Goal: Information Seeking & Learning: Learn about a topic

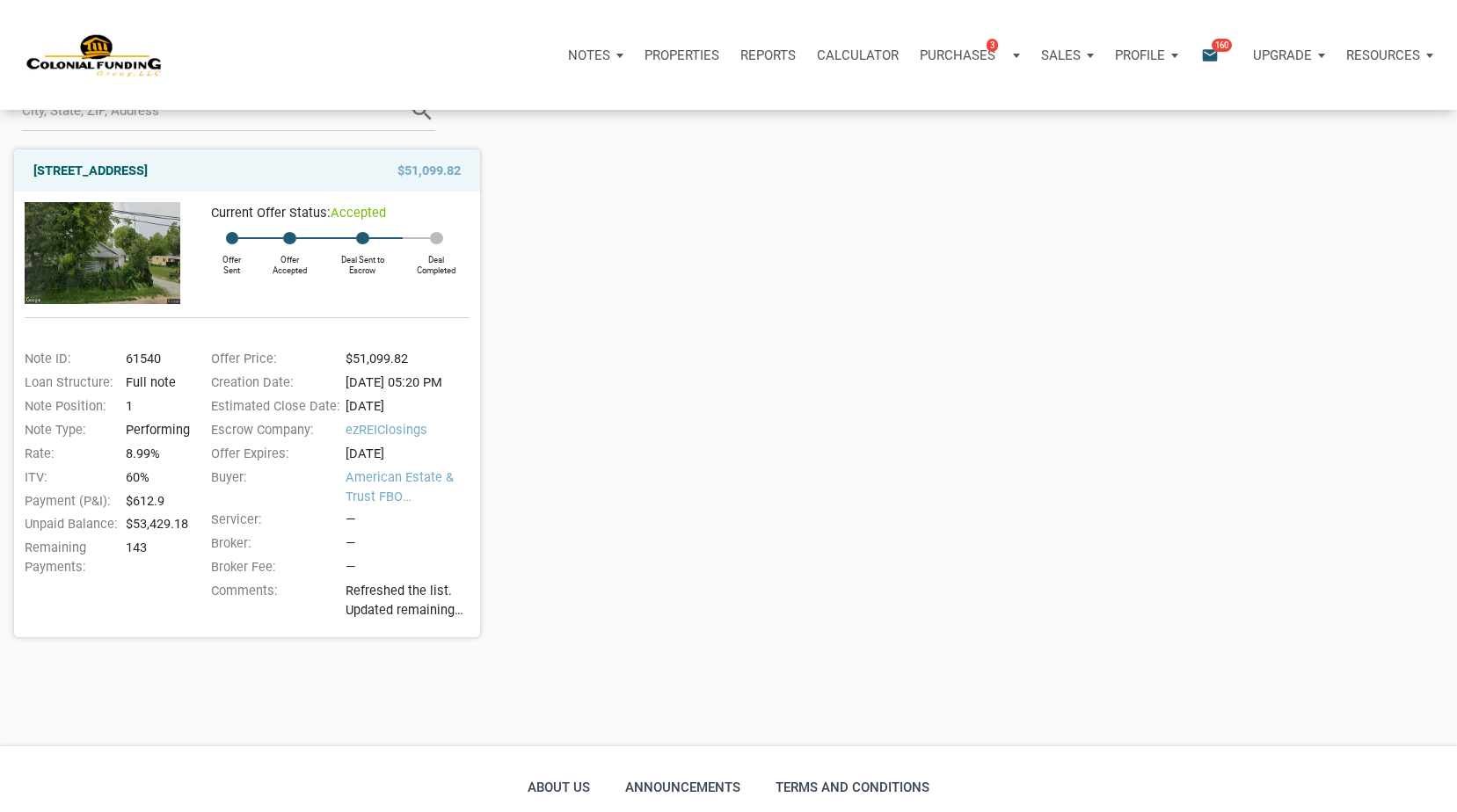
scroll to position [174, 0]
click at [147, 169] on link "1514 East 18th Street, Anderson, IN, 46016" at bounding box center [90, 172] width 114 height 21
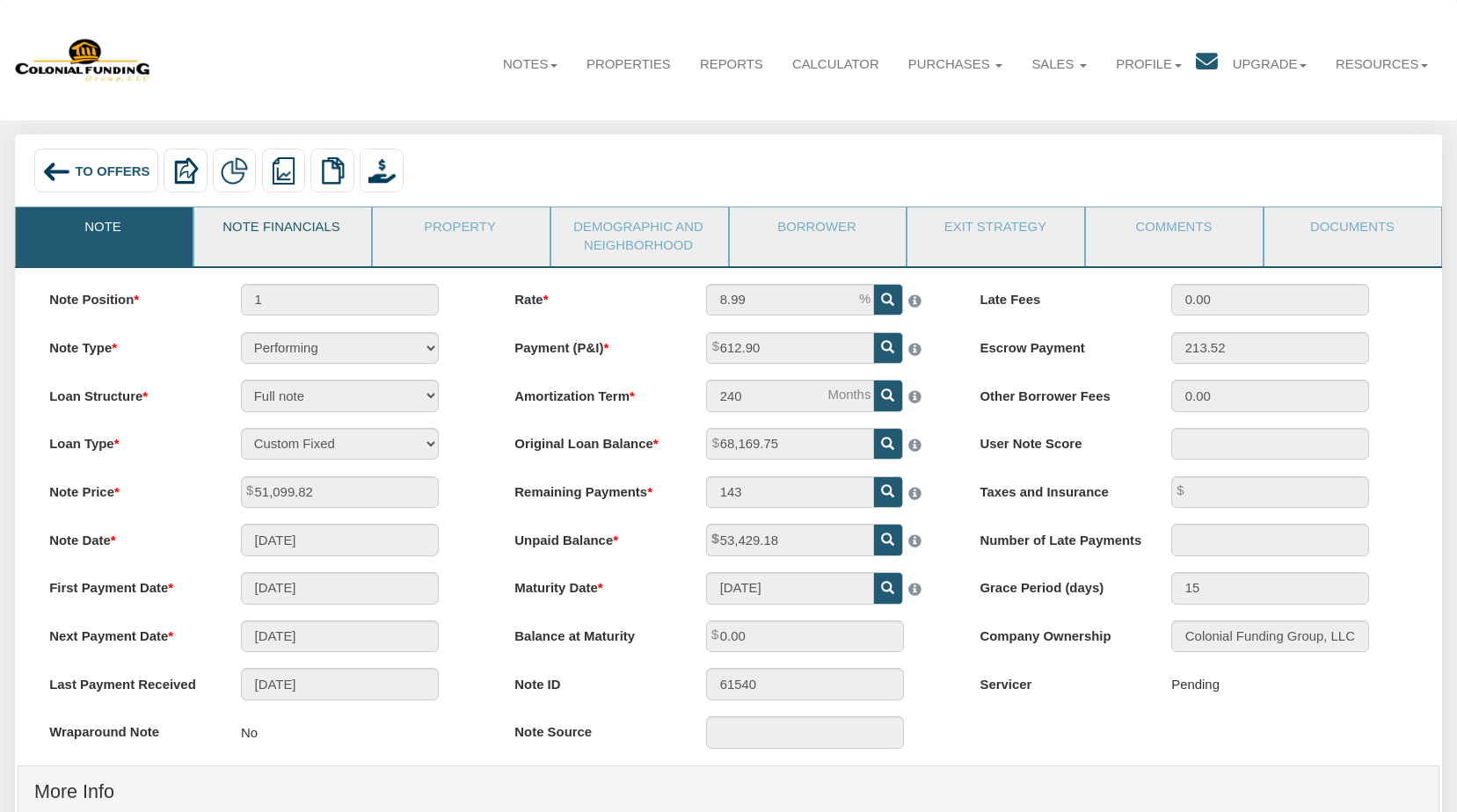
click at [313, 219] on link "Note Financials" at bounding box center [282, 229] width 175 height 44
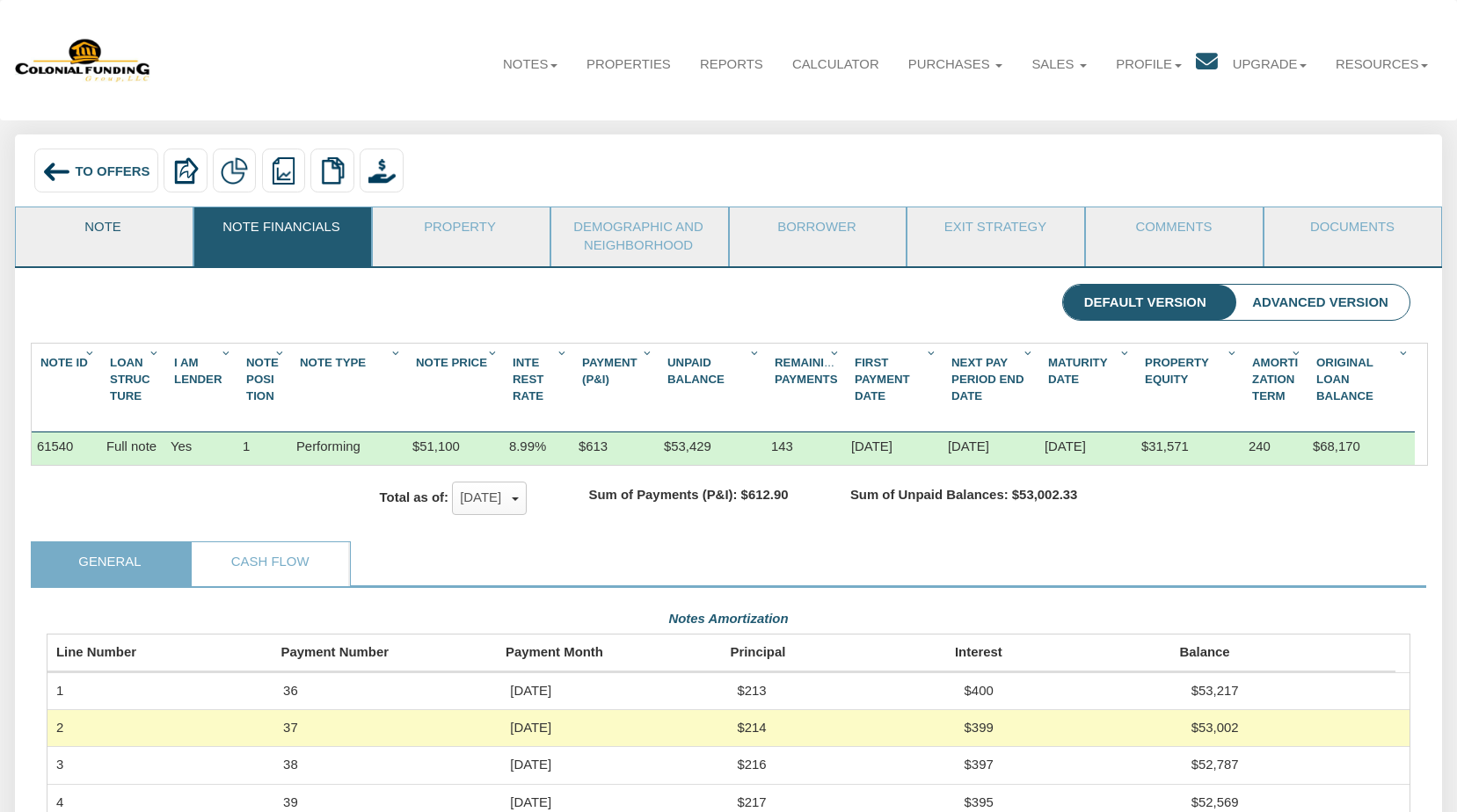
scroll to position [343, 1363]
click at [103, 227] on link "Note" at bounding box center [103, 229] width 175 height 44
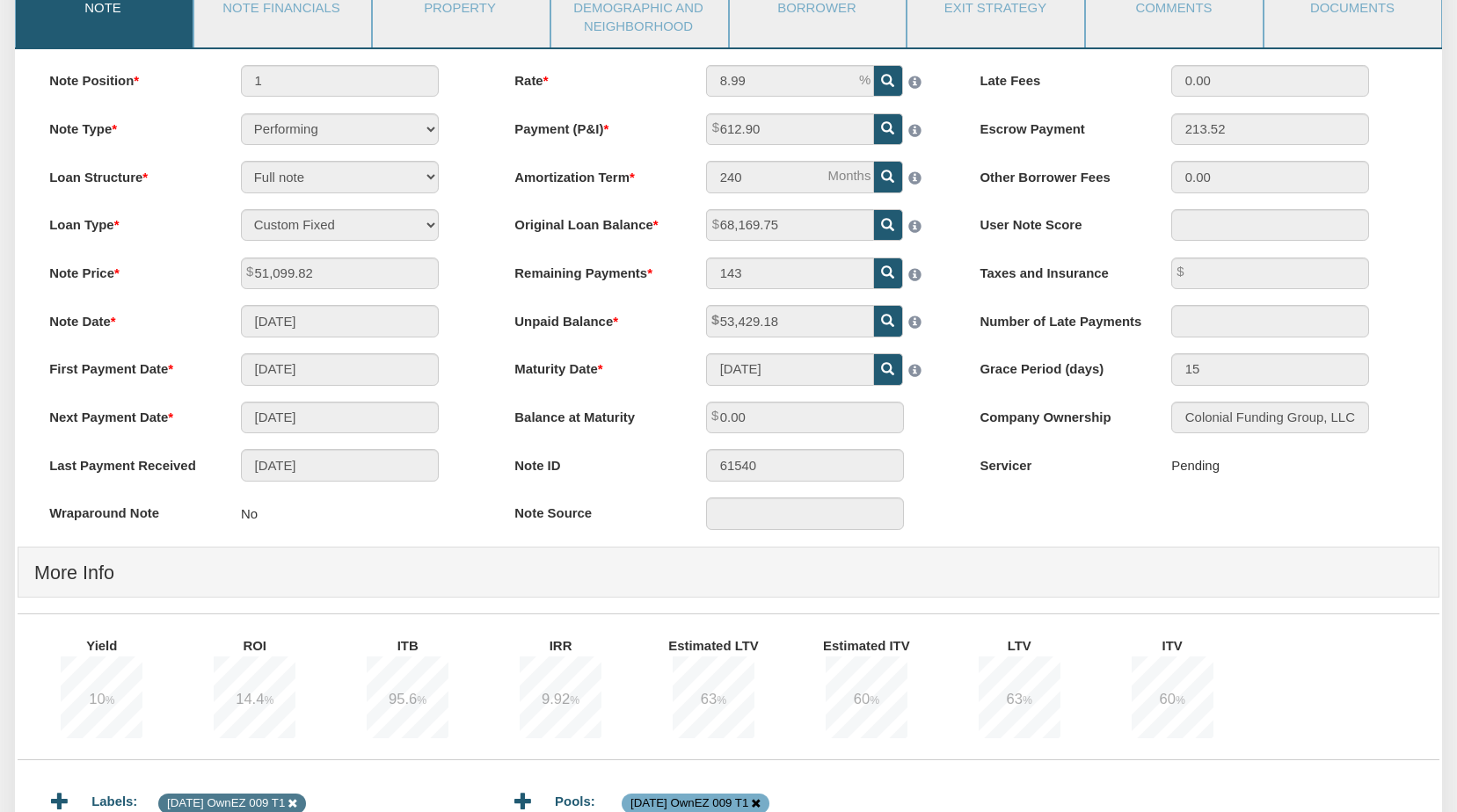
scroll to position [225, 0]
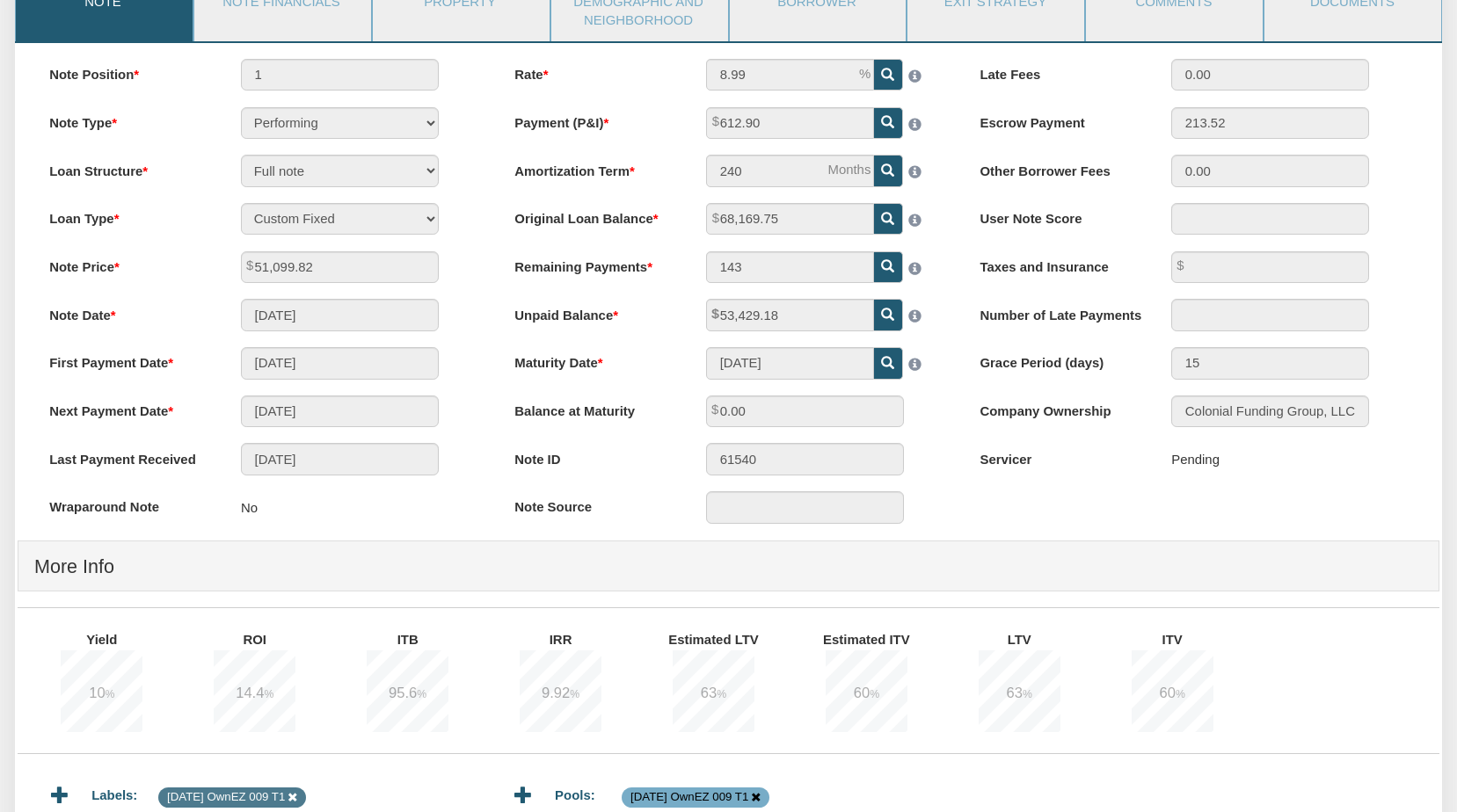
click at [1398, 201] on div "Late Fees 0.00 Escrow Payment 213.52 Other Borrower Fees 0.00 User Note Score T…" at bounding box center [1193, 276] width 465 height 434
click at [311, 12] on link "Note Financials" at bounding box center [282, 4] width 175 height 44
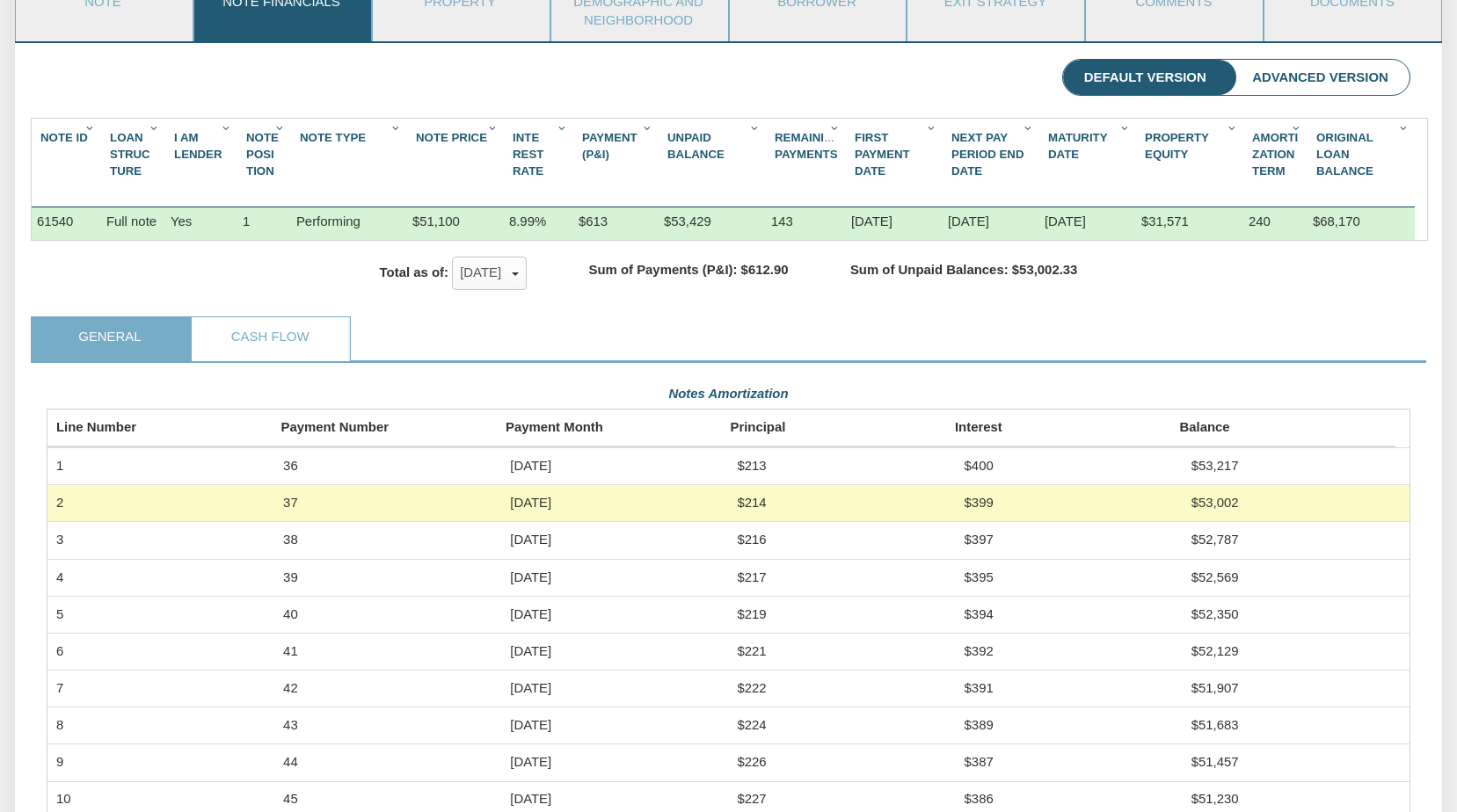
click at [1352, 315] on div "Total as of: [DATE] x [DATE] [DATE] ✓ [DATE] [DATE] [DATE] [DATE] [DATE] [DATE]…" at bounding box center [728, 279] width 1396 height 76
click at [516, 276] on span "button" at bounding box center [515, 274] width 7 height 4
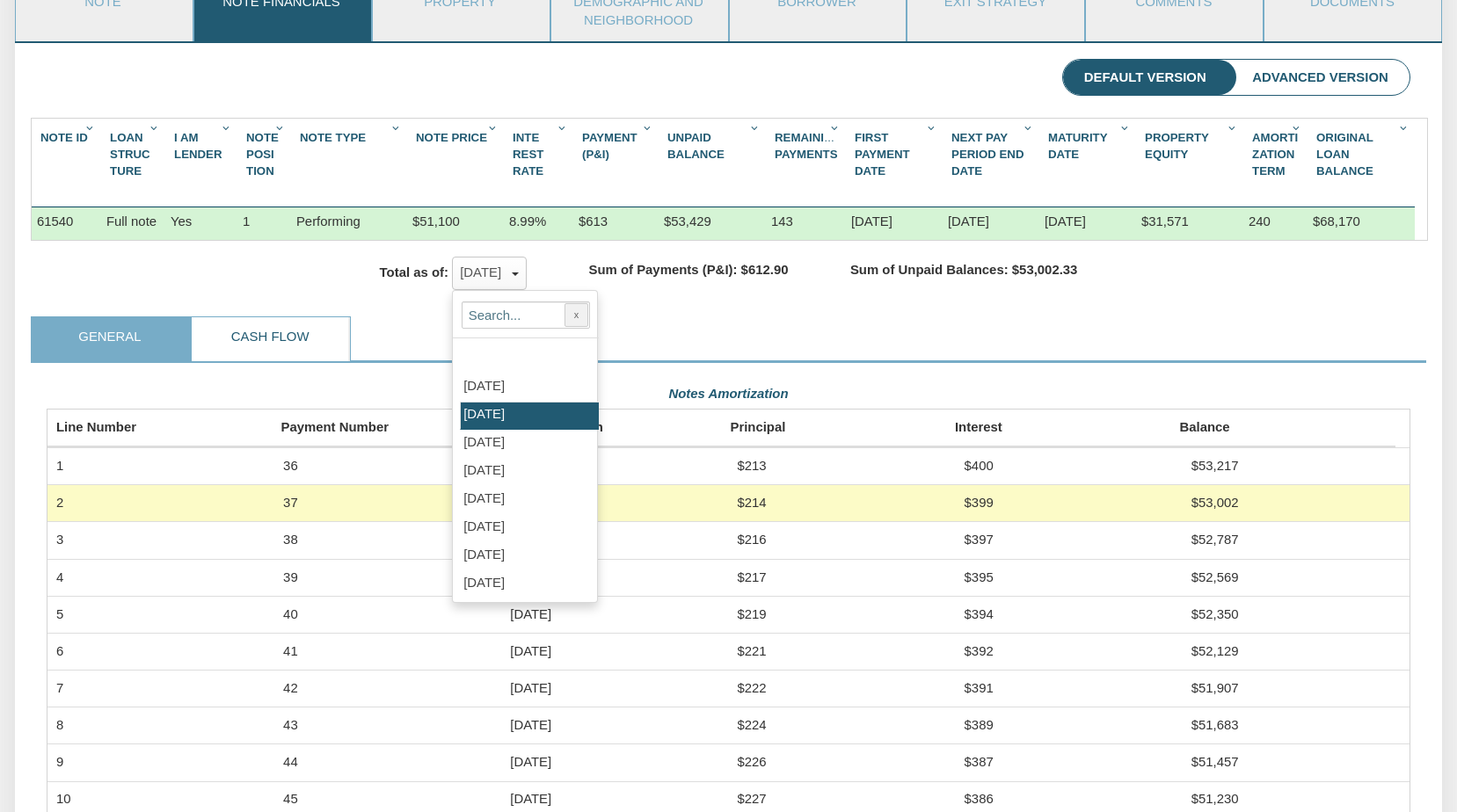
click at [283, 344] on link "Cash Flow" at bounding box center [270, 339] width 156 height 44
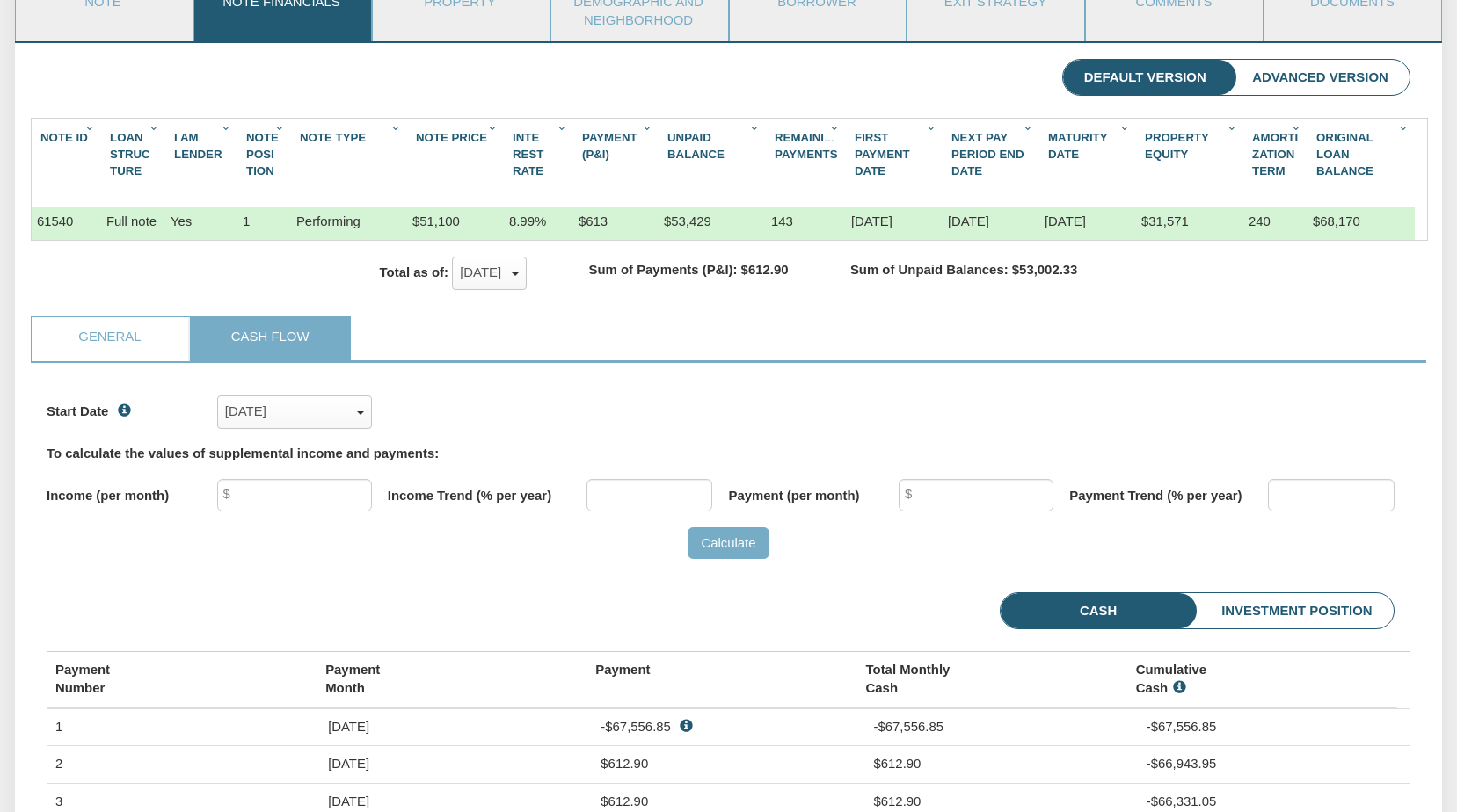
scroll to position [295, 1363]
click at [129, 361] on link "General" at bounding box center [110, 339] width 156 height 44
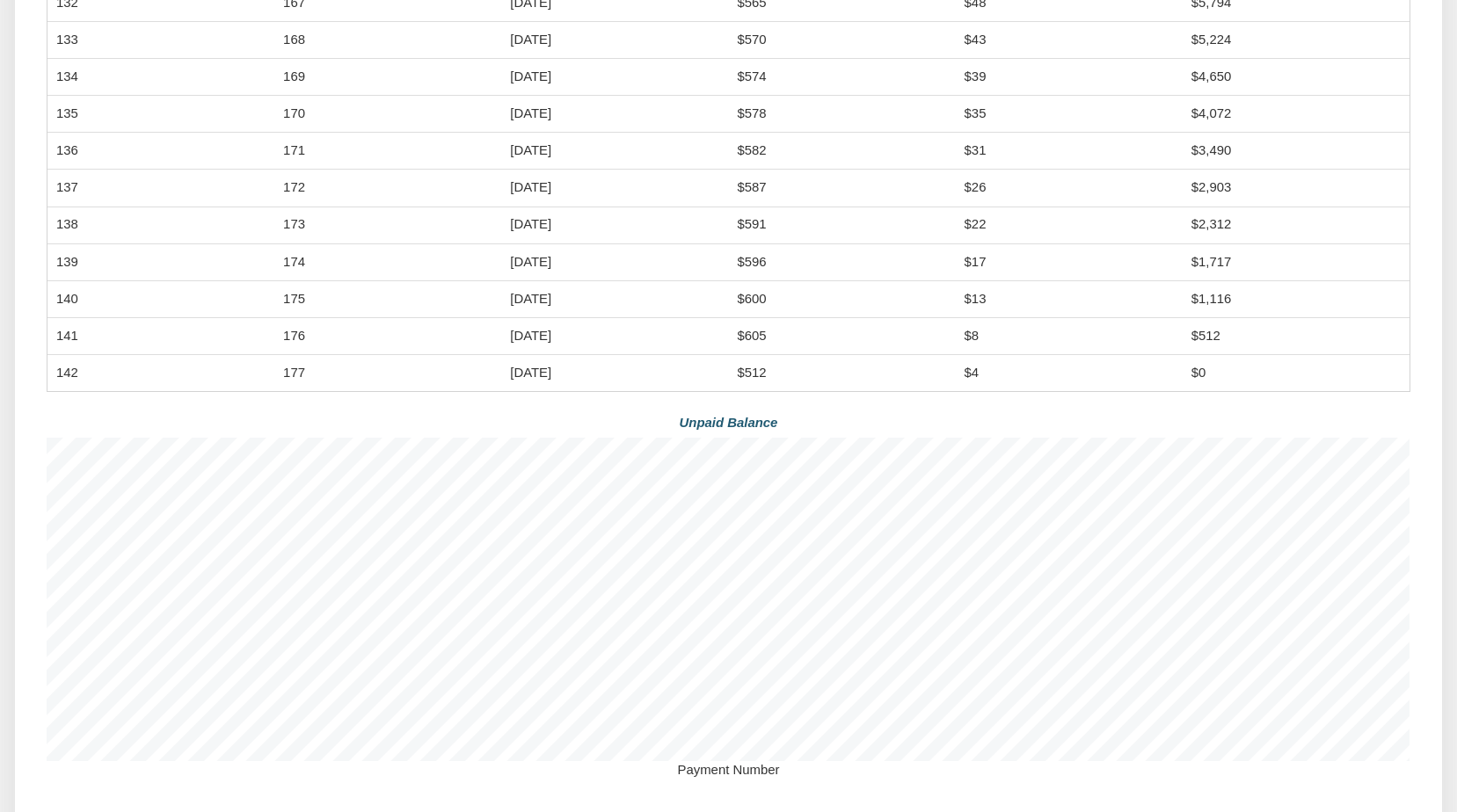
scroll to position [716, 0]
click at [1438, 381] on div "Default Version Advanced Version Note Id 1 Loan Struc Ture 1 I Am Lender 1 Note…" at bounding box center [729, 512] width 1428 height 1919
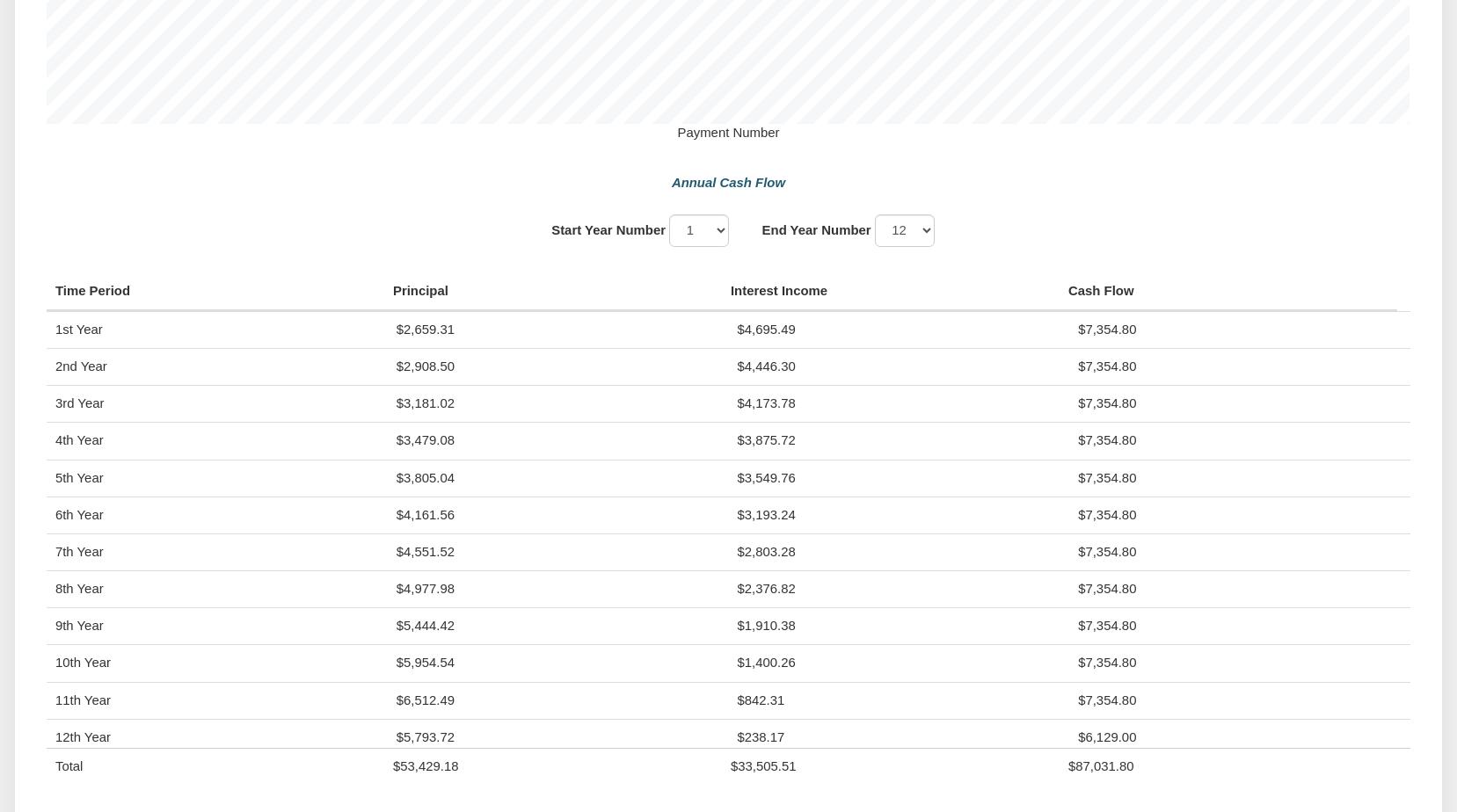
scroll to position [1353, 0]
click at [1283, 234] on div "Start Year Number 1 2 3 4 5 6 7 8 9 10 End Year Number" at bounding box center [728, 238] width 1363 height 75
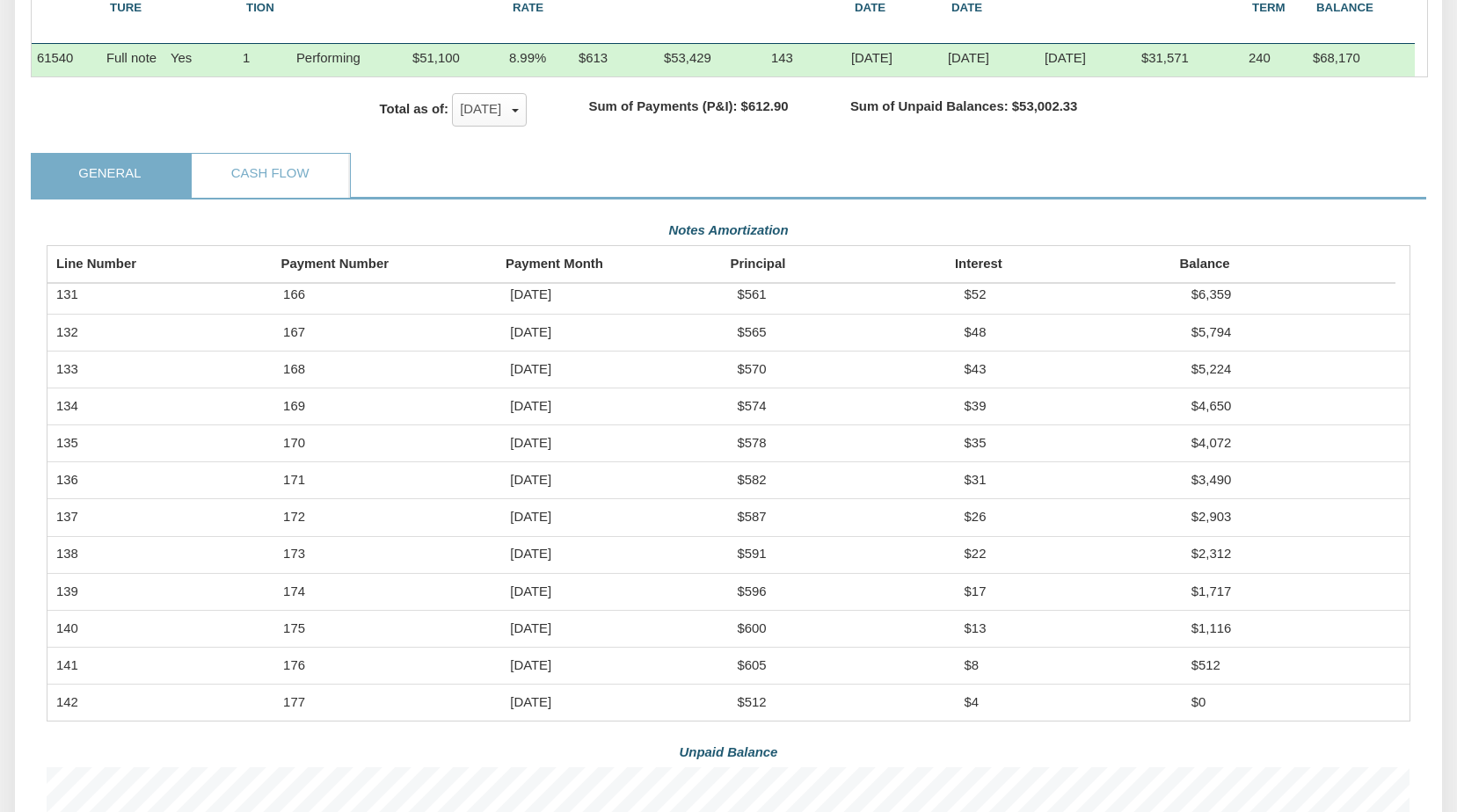
scroll to position [386, 0]
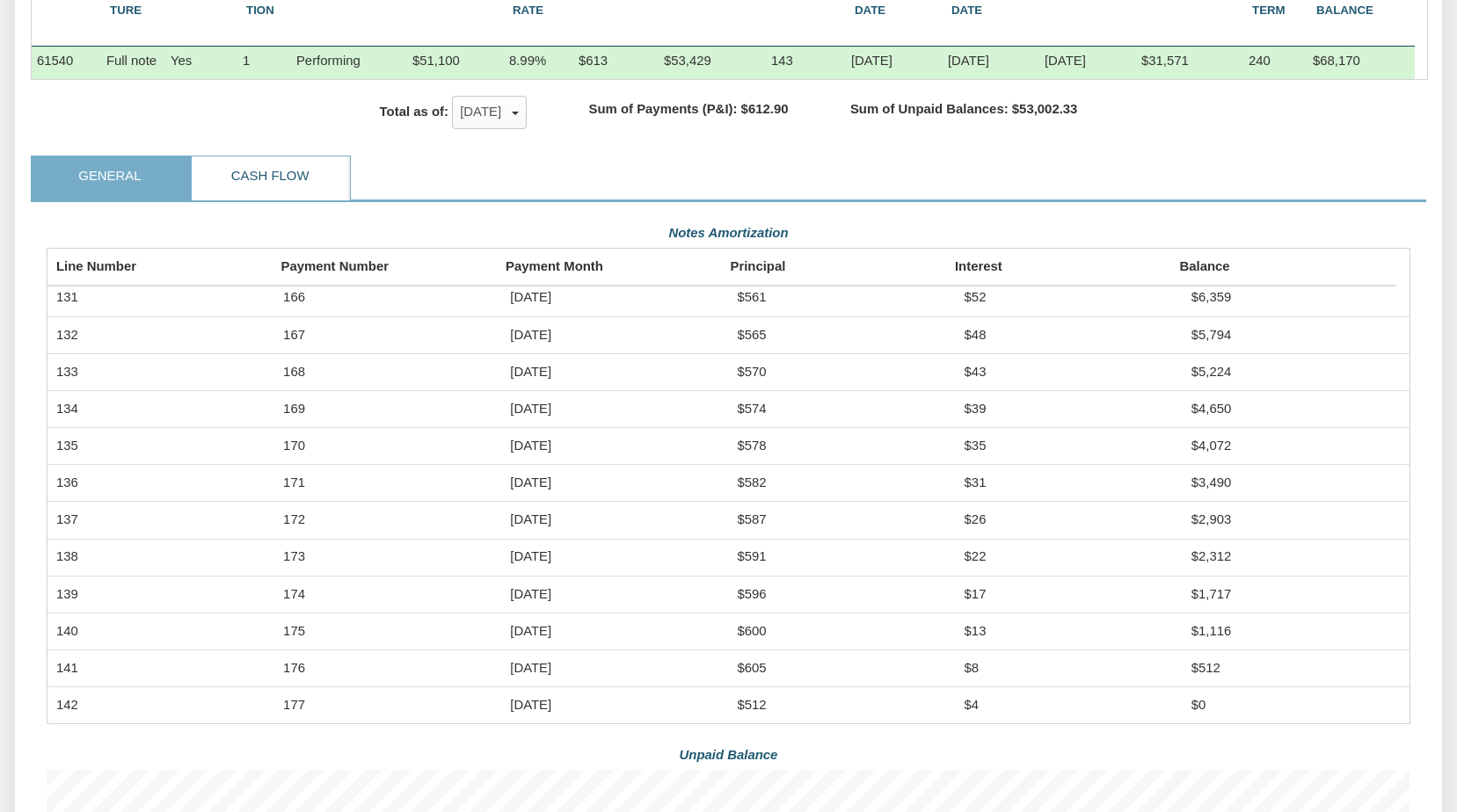
click at [300, 201] on link "Cash Flow" at bounding box center [270, 178] width 156 height 44
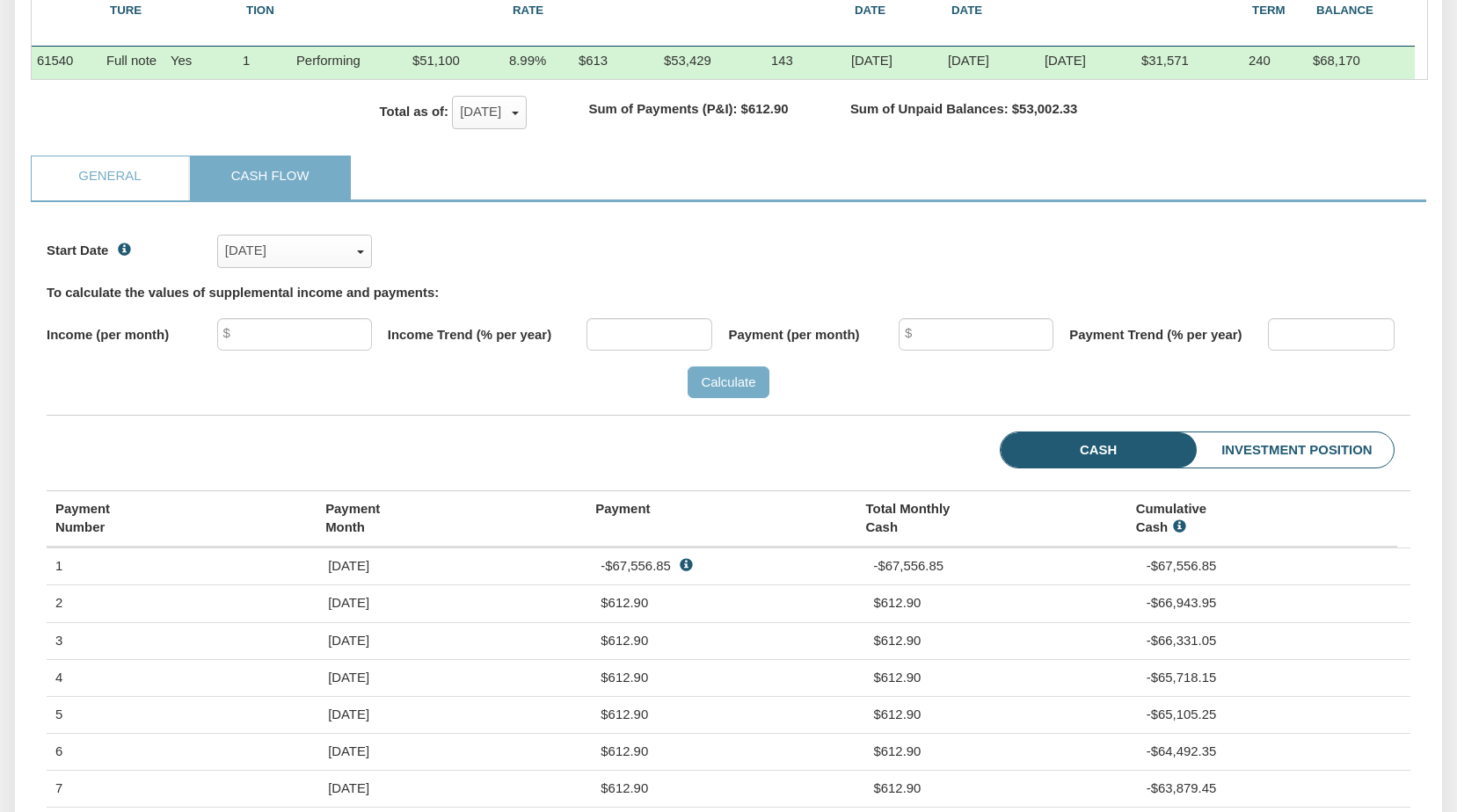
click at [1179, 250] on div "Start Date [DATE] x [DATE] ✓ [DATE] [DATE] [DATE] [DATE] [DATE] [DATE] [DATE] […" at bounding box center [728, 242] width 1363 height 49
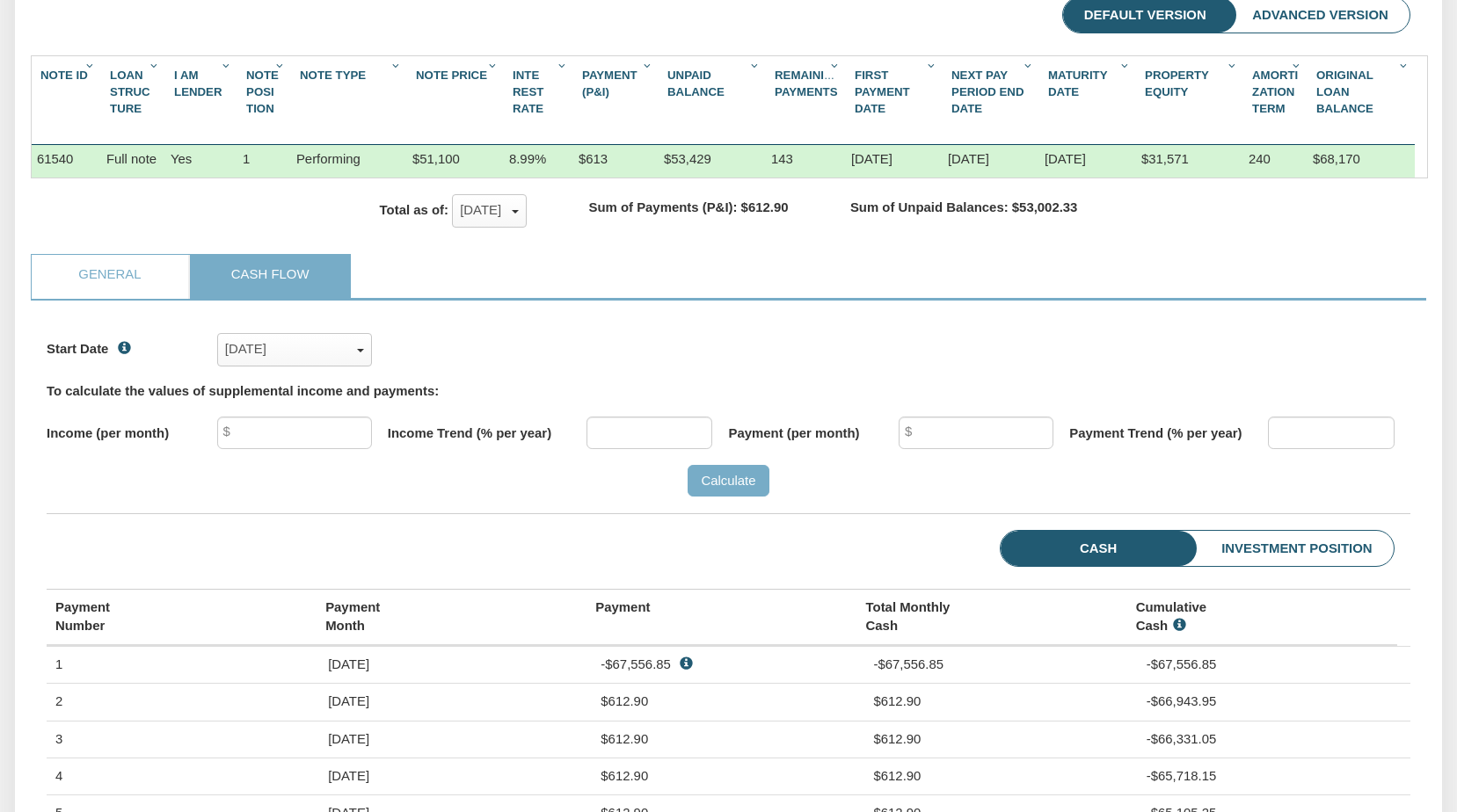
scroll to position [282, 0]
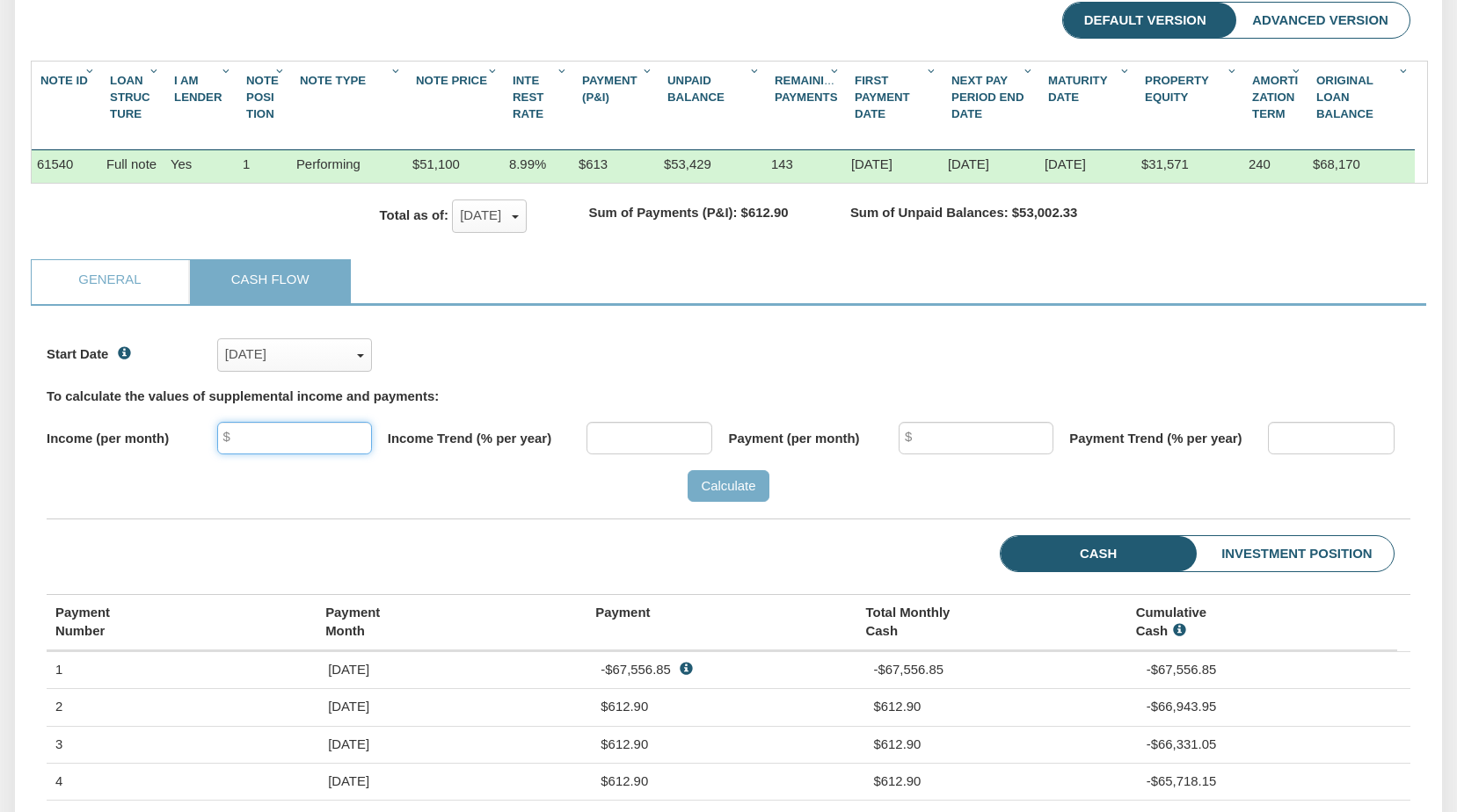
click at [264, 454] on input "text" at bounding box center [294, 437] width 155 height 31
click at [344, 502] on div "Calculate" at bounding box center [728, 486] width 1363 height 31
click at [1301, 260] on div "Total as of: [DATE] x [DATE] [DATE] ✓ [DATE] [DATE] [DATE] [DATE] [DATE] [DATE]…" at bounding box center [728, 221] width 1396 height 76
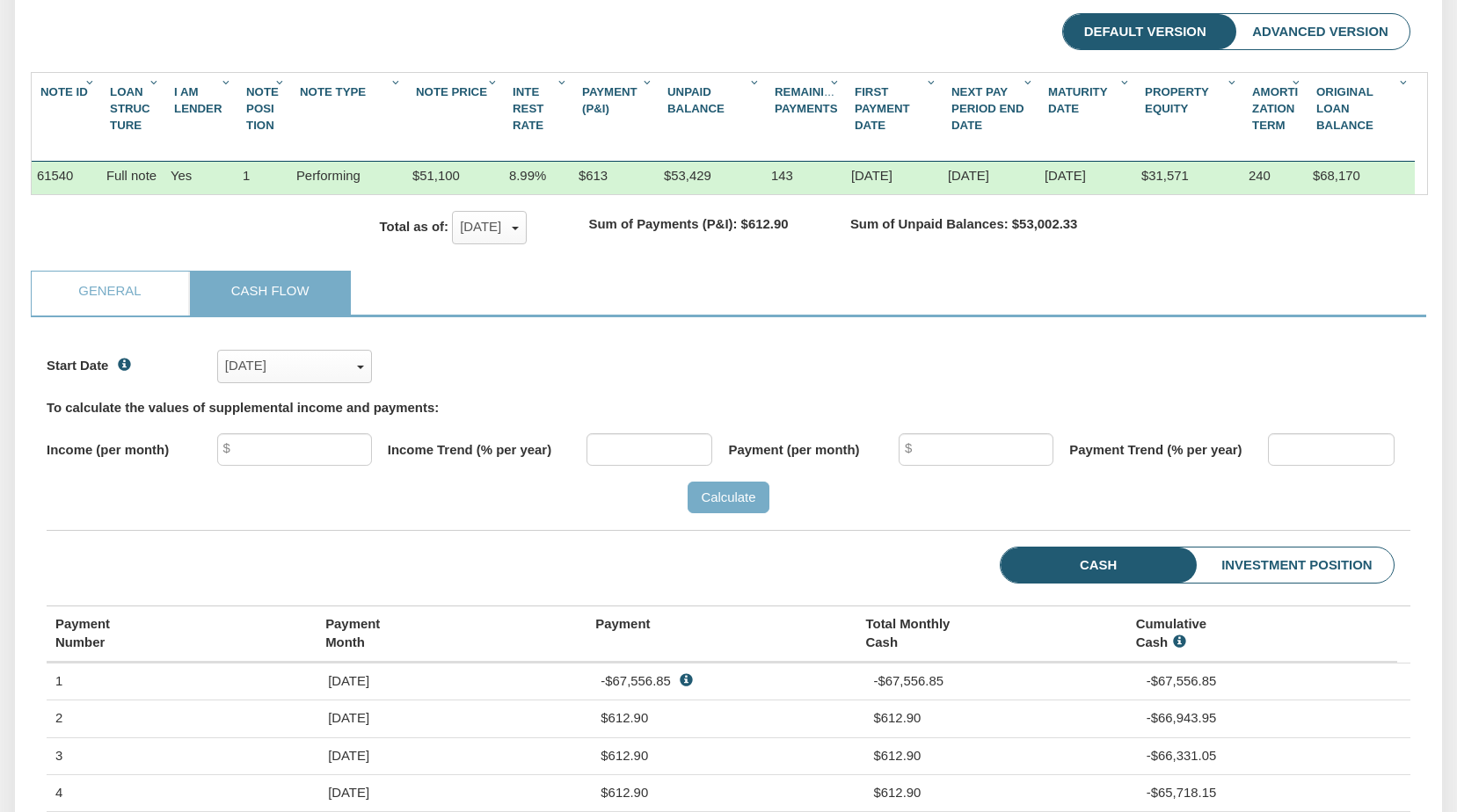
scroll to position [268, 0]
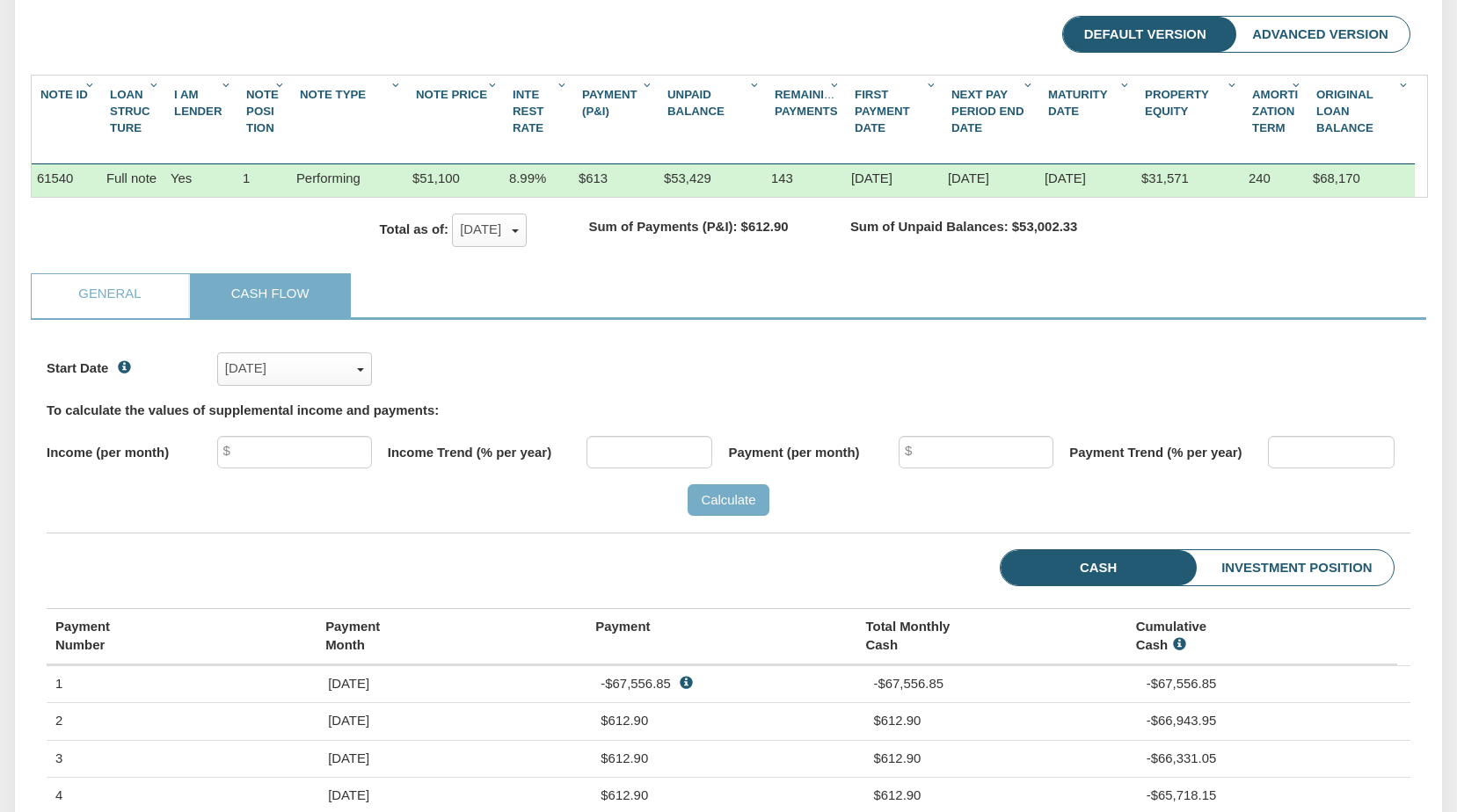
click at [1299, 582] on li "Investment Position" at bounding box center [1268, 568] width 252 height 36
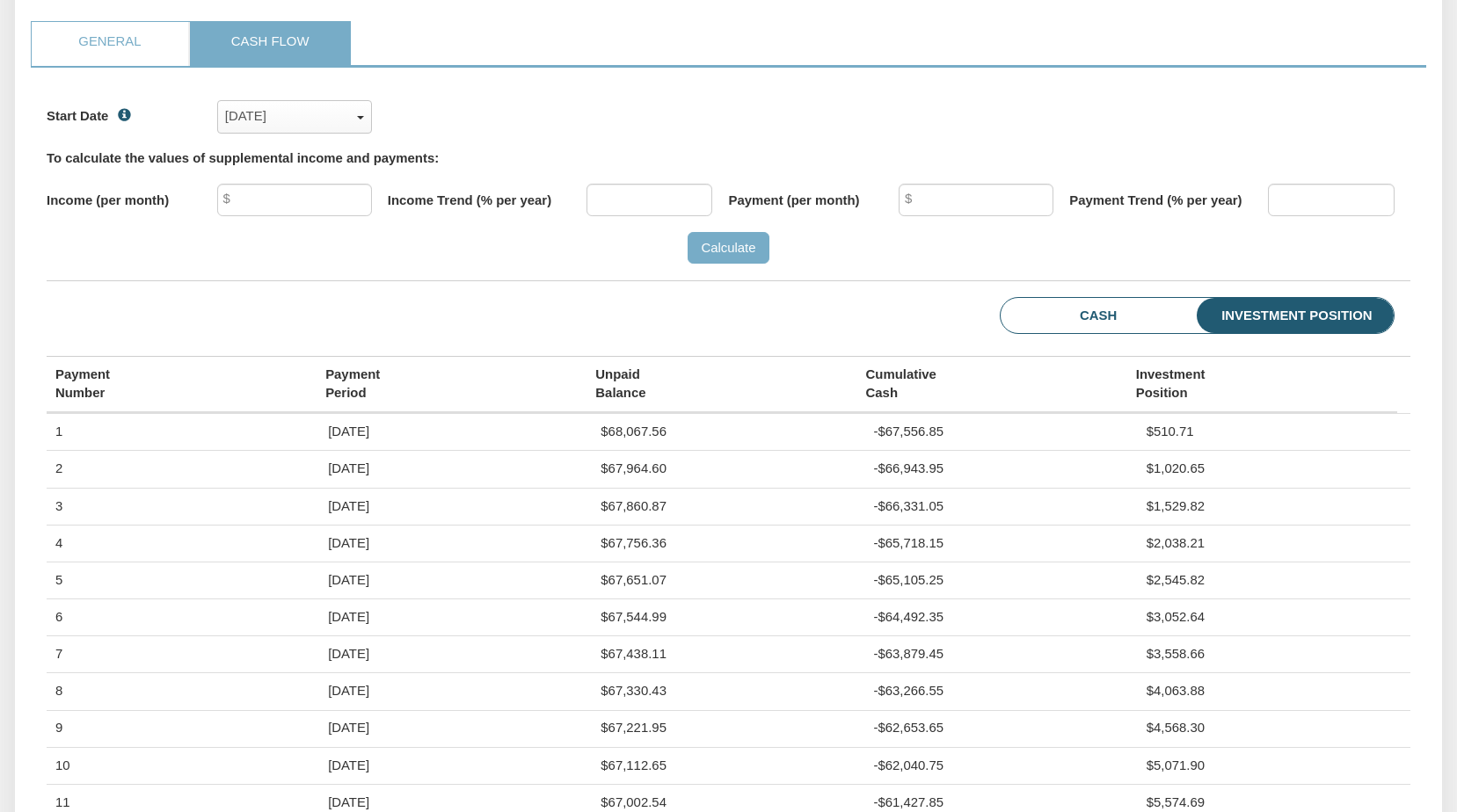
scroll to position [482, 0]
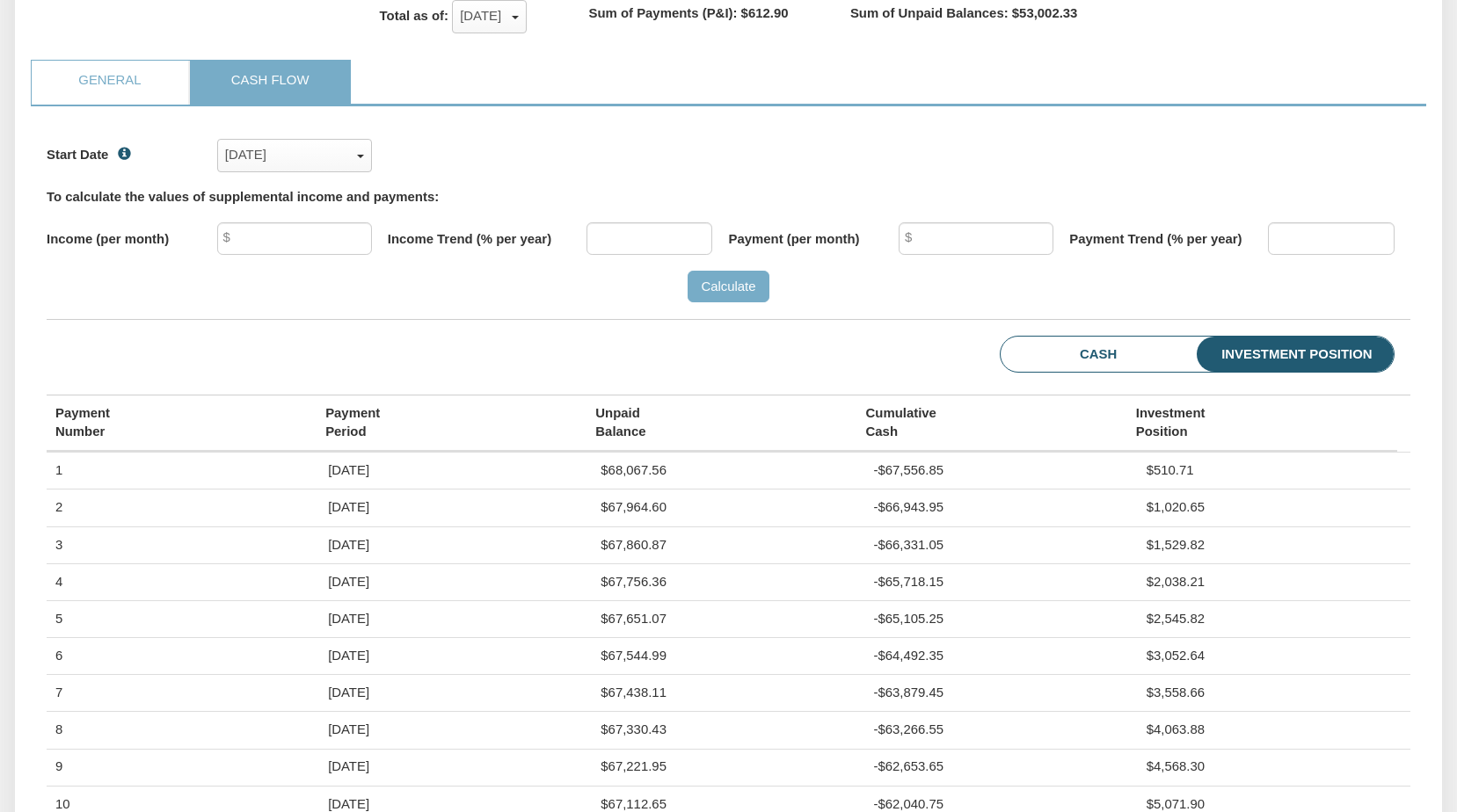
click at [1337, 172] on div "Start Date [DATE] x [DATE] ✓ [DATE] [DATE] [DATE] [DATE] [DATE] [DATE] [DATE] […" at bounding box center [728, 147] width 1363 height 49
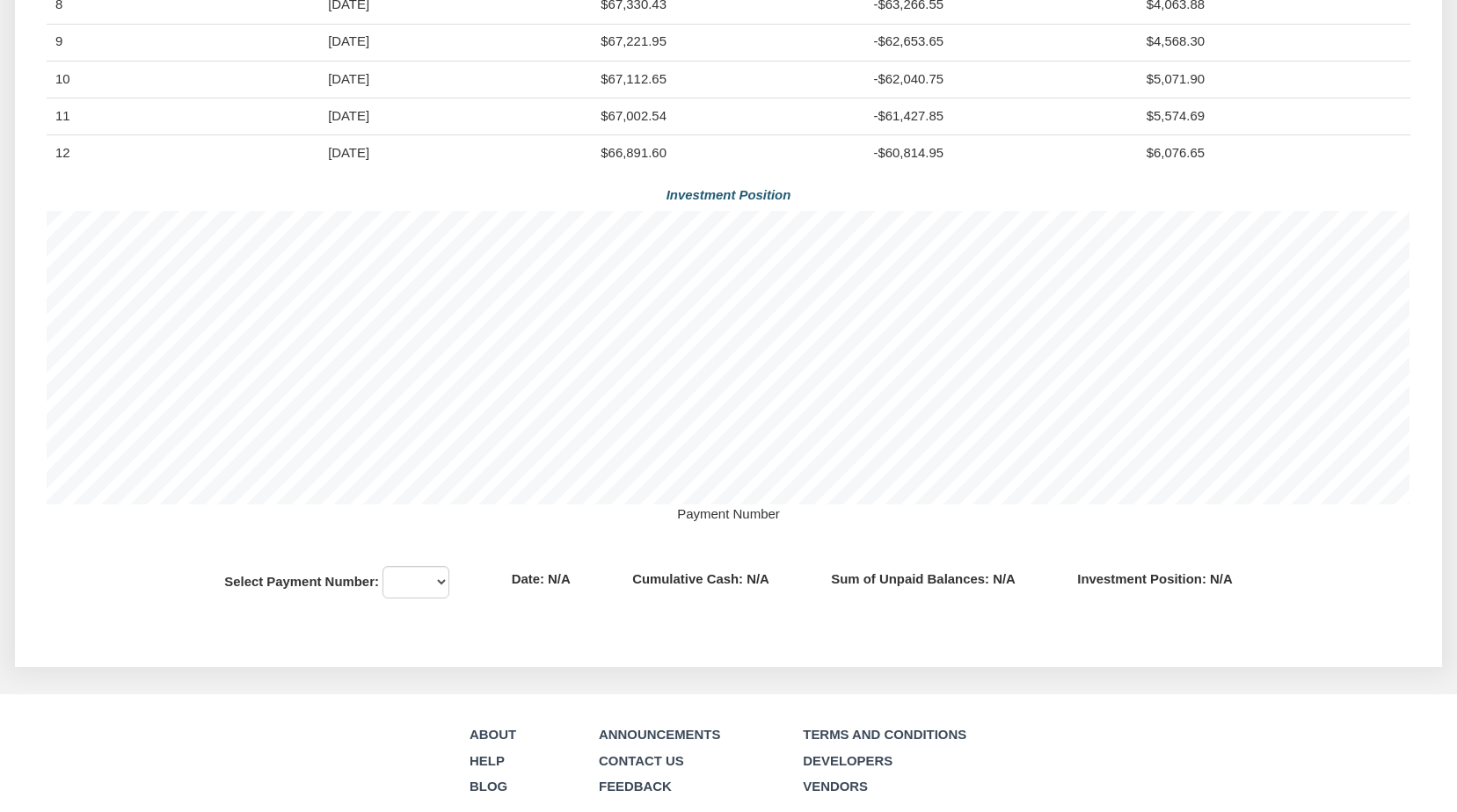
scroll to position [1214, 0]
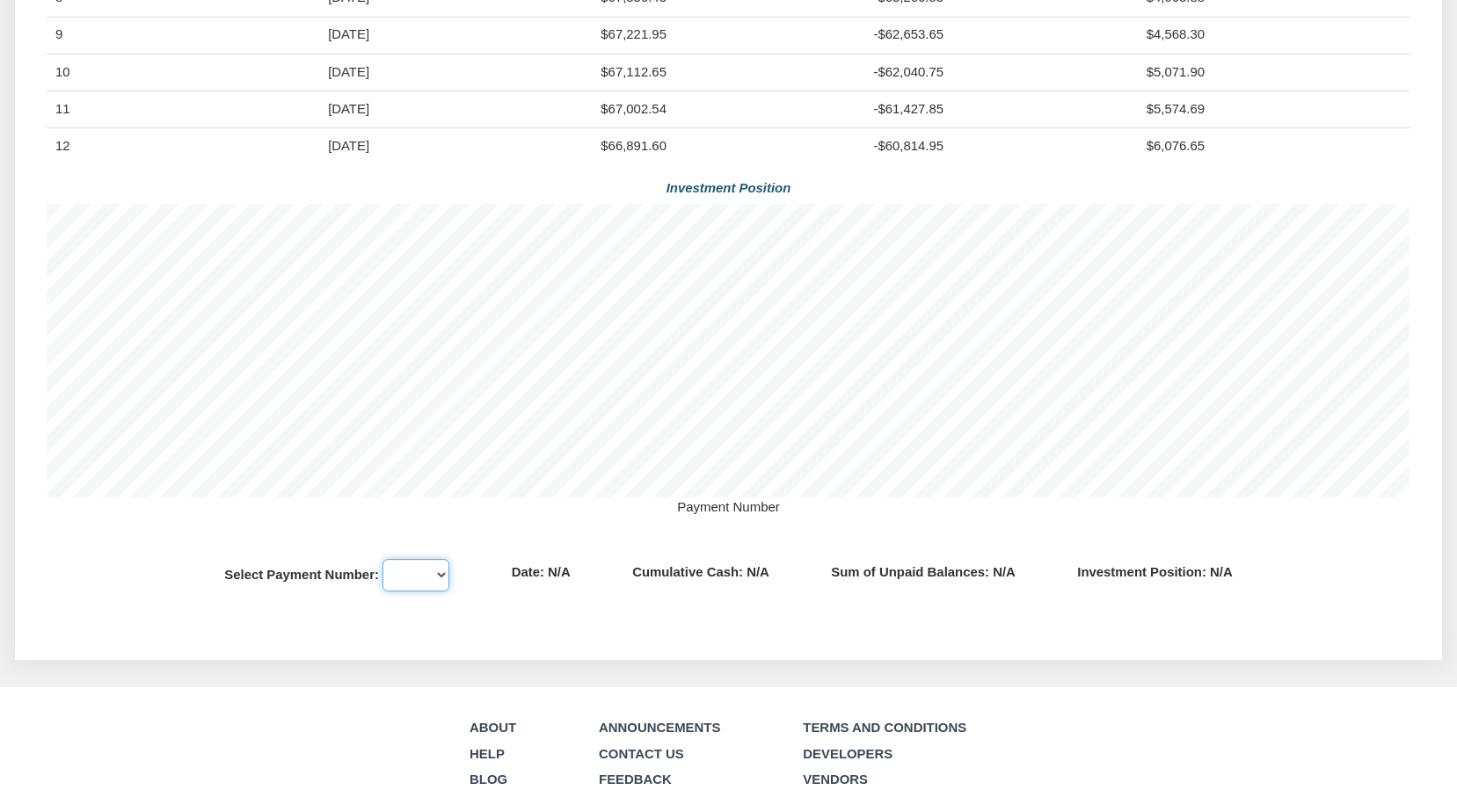
click at [431, 591] on select "1 2 3 4 5 6 7 8 9 10 11 12 13 14 15 16 17 18 19 20 21 22 23 24 25 26 27 28 29 3…" at bounding box center [416, 575] width 67 height 31
click at [382, 583] on select "1 2 3 4 5 6 7 8 9 10 11 12 13 14 15 16 17 18 19 20 21 22 23 24 25 26 27 28 29 3…" at bounding box center [416, 575] width 67 height 31
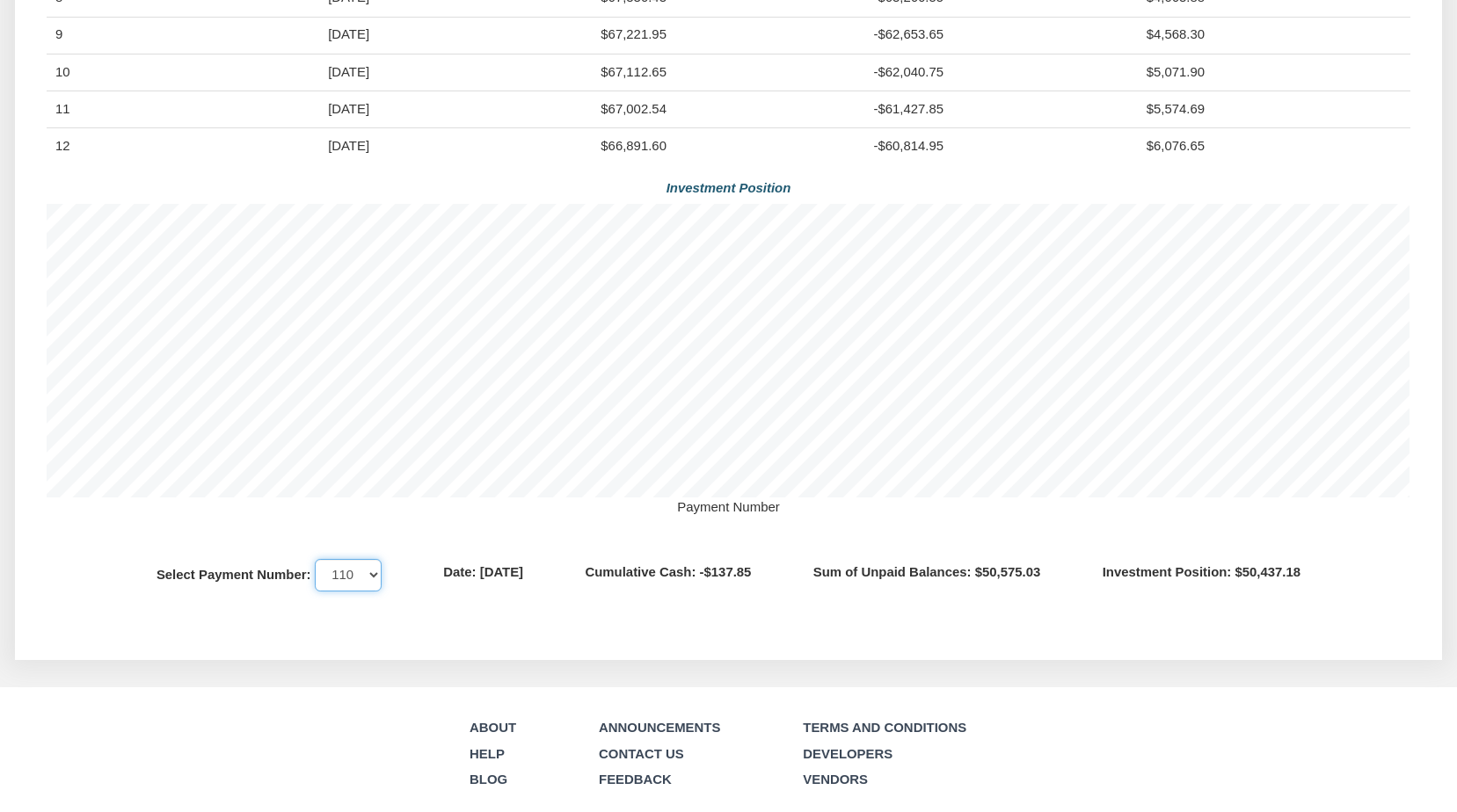
scroll to position [295, 1363]
click at [335, 591] on select "1 2 3 4 5 6 7 8 9 10 11 12 13 14 15 16 17 18 19 20 21 22 23 24 25 26 27 28 29 3…" at bounding box center [348, 575] width 67 height 31
select select "number:100"
click at [315, 583] on select "1 2 3 4 5 6 7 8 9 10 11 12 13 14 15 16 17 18 19 20 21 22 23 24 25 26 27 28 29 3…" at bounding box center [348, 575] width 67 height 31
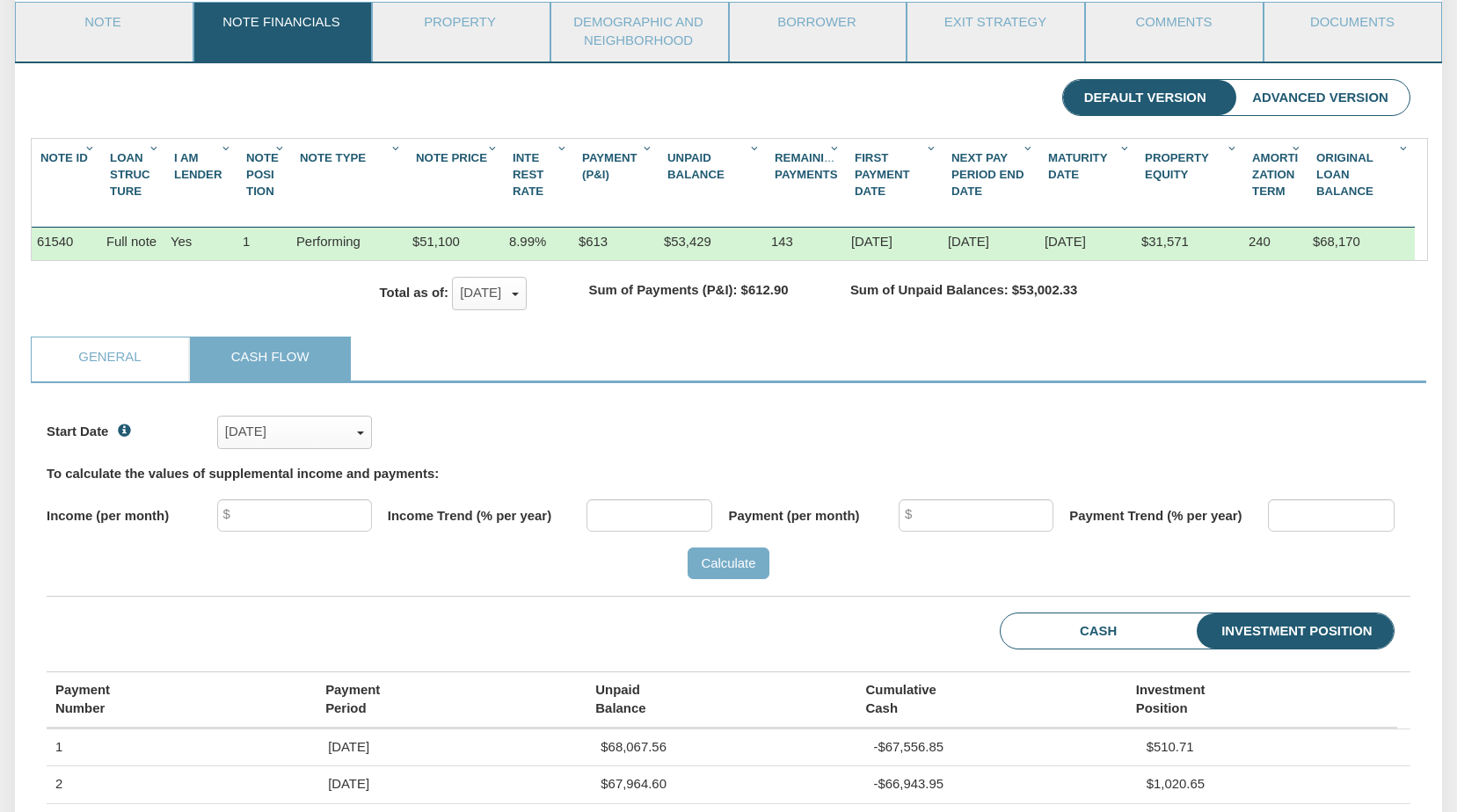
scroll to position [202, 0]
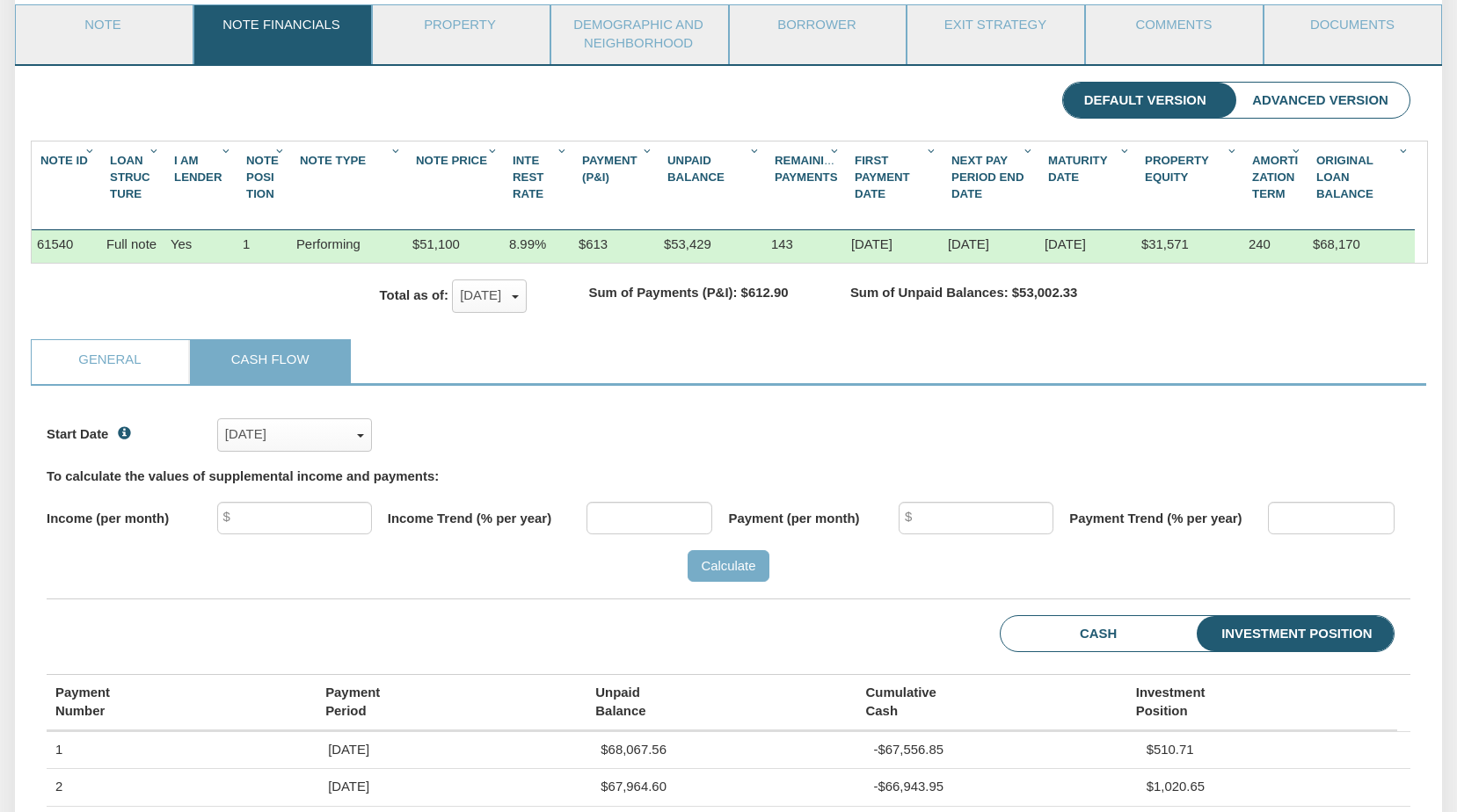
click at [1296, 108] on li "Advanced Version" at bounding box center [1320, 101] width 178 height 36
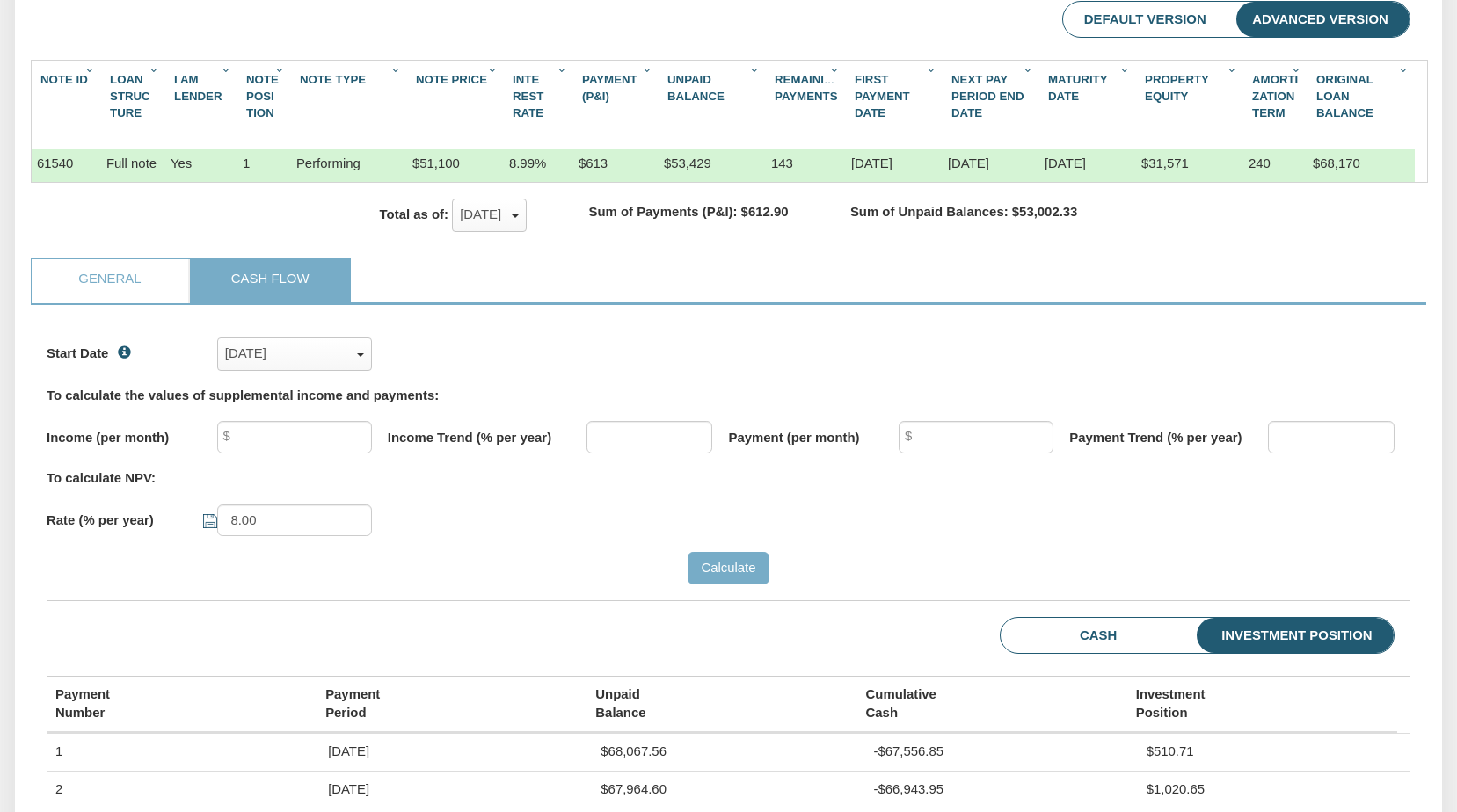
scroll to position [94, 0]
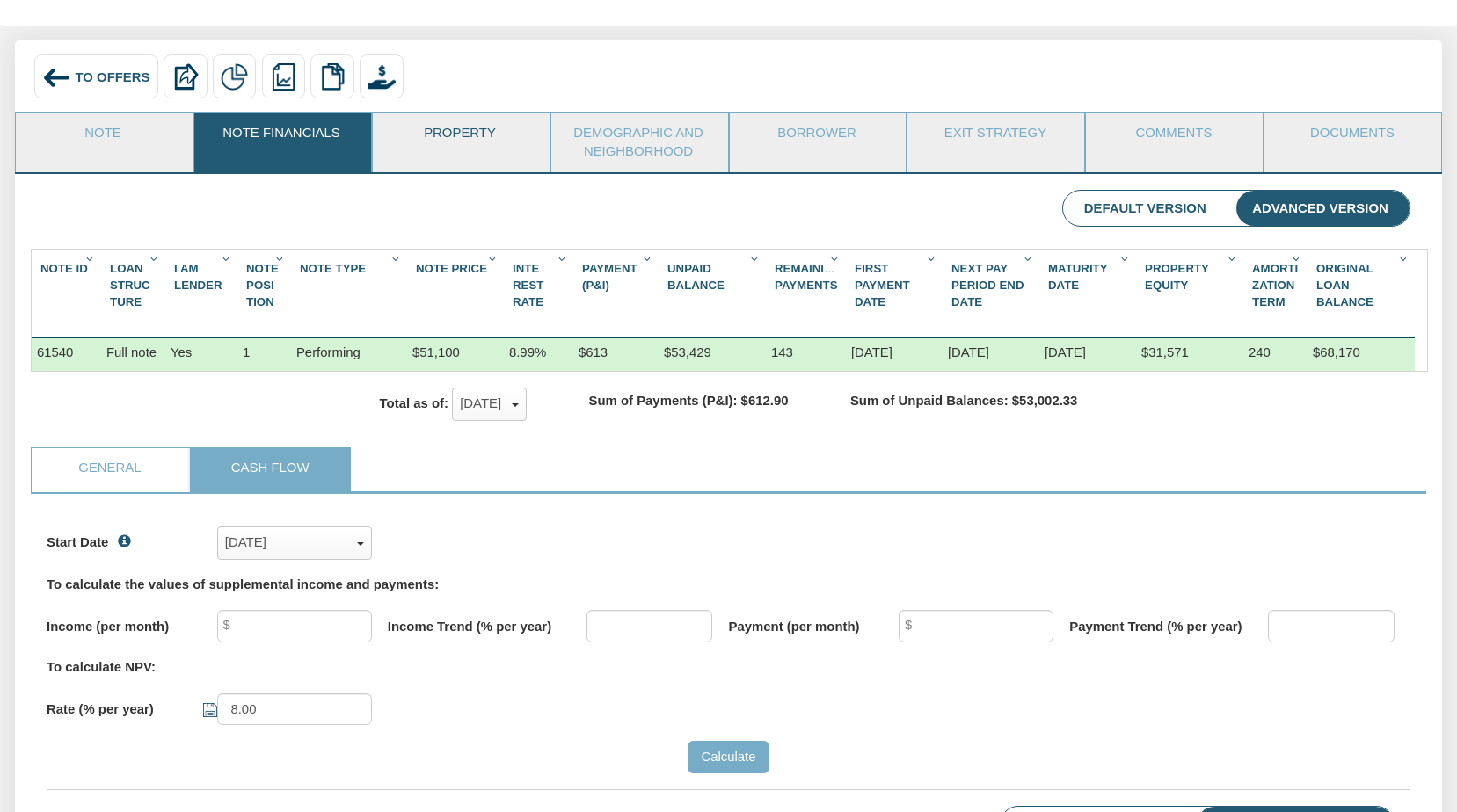
click at [451, 138] on link "Property" at bounding box center [460, 135] width 175 height 44
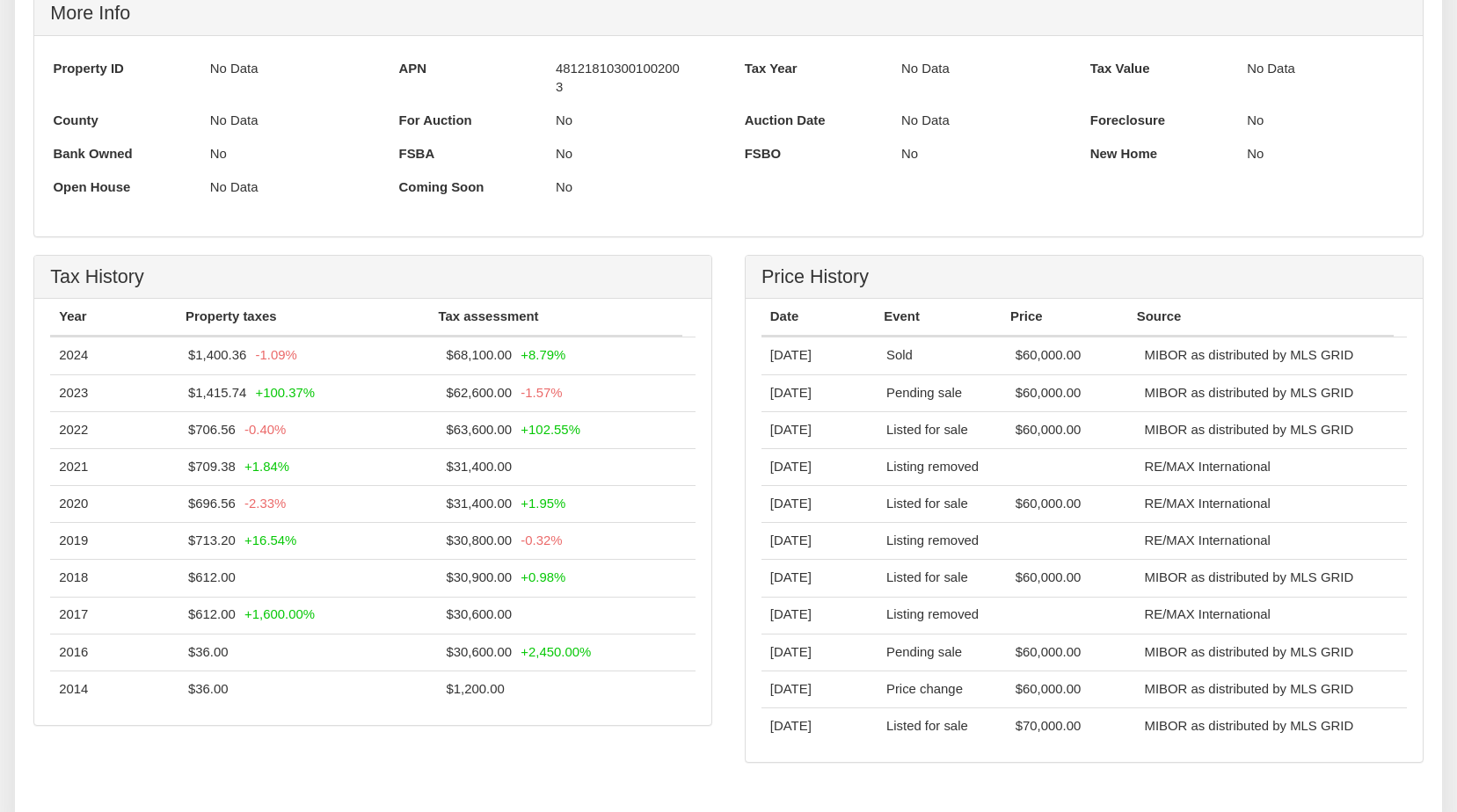
scroll to position [940, 0]
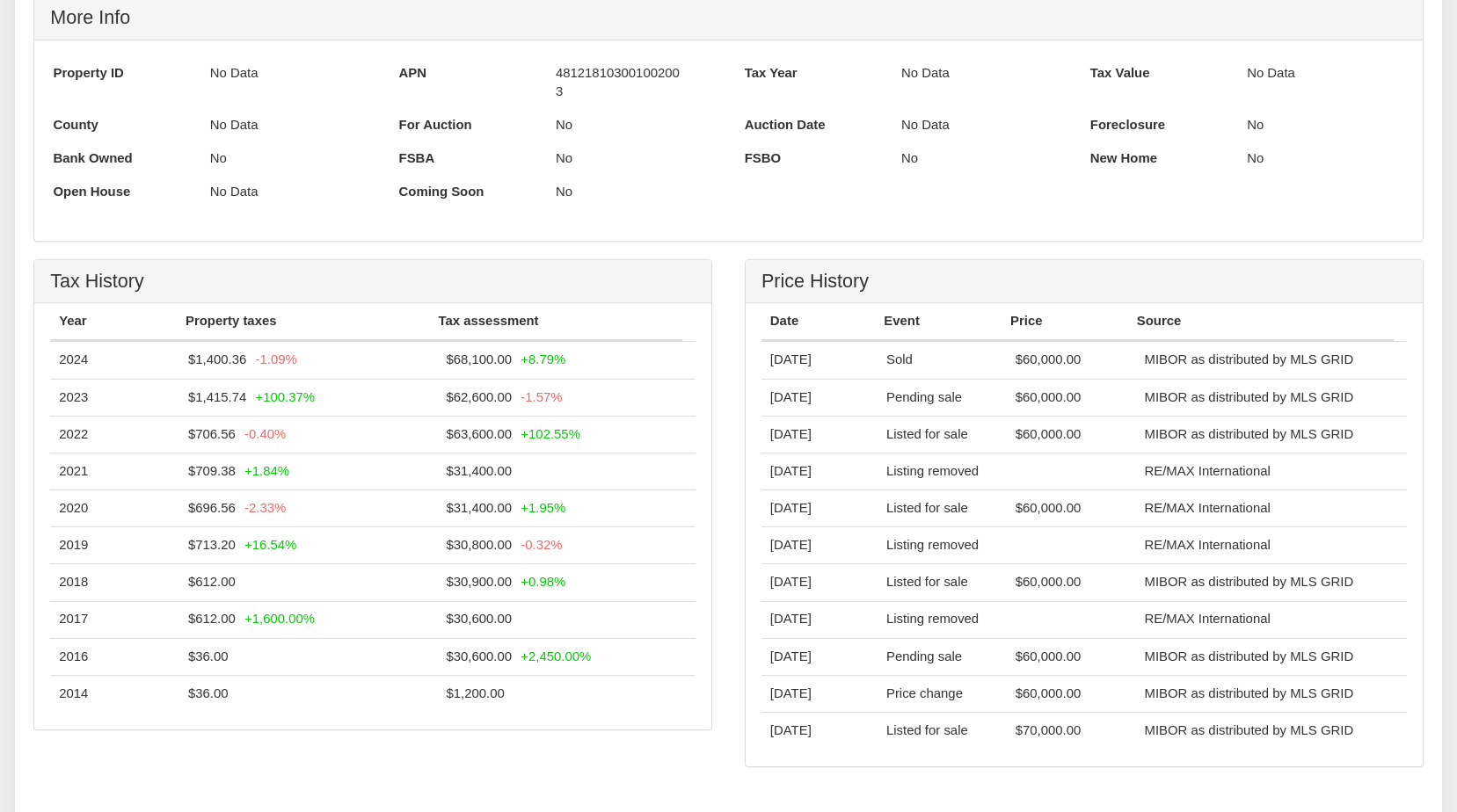
click at [1441, 147] on div "previous next slide 1 of 1 , currently active To navigate the map with touch ge…" at bounding box center [729, 65] width 1428 height 1474
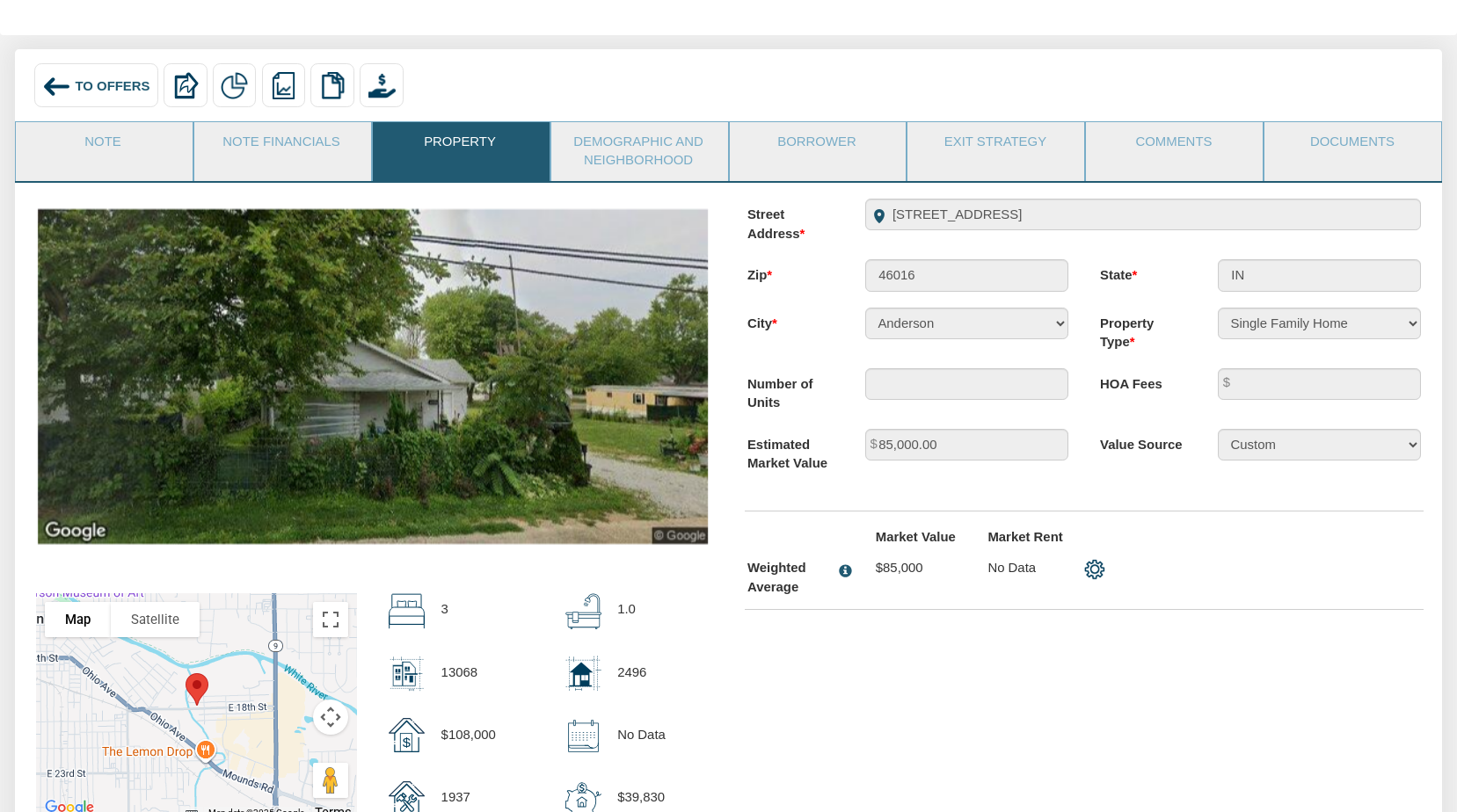
scroll to position [83, 0]
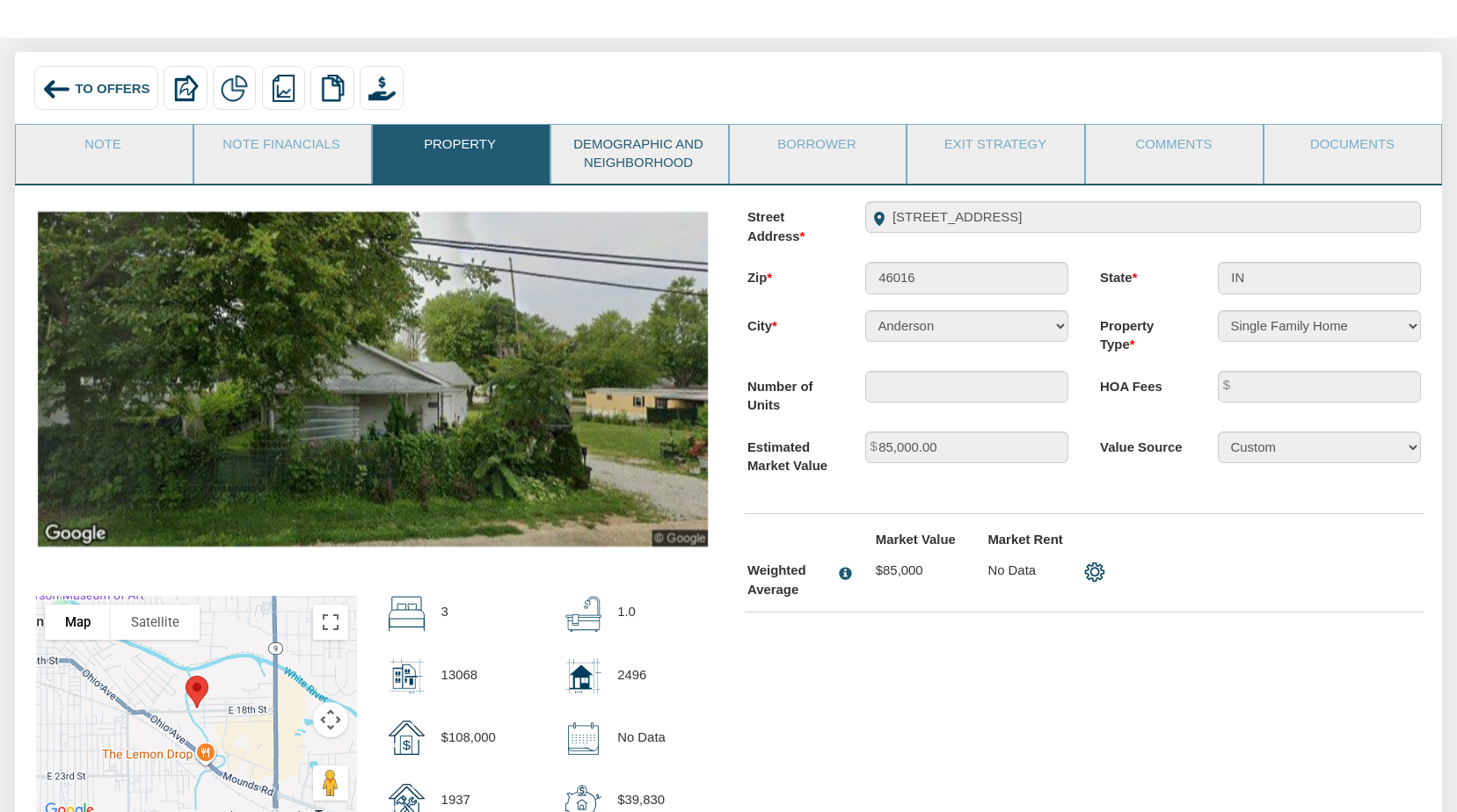
click at [663, 146] on link "Demographic and Neighborhood" at bounding box center [639, 155] width 175 height 59
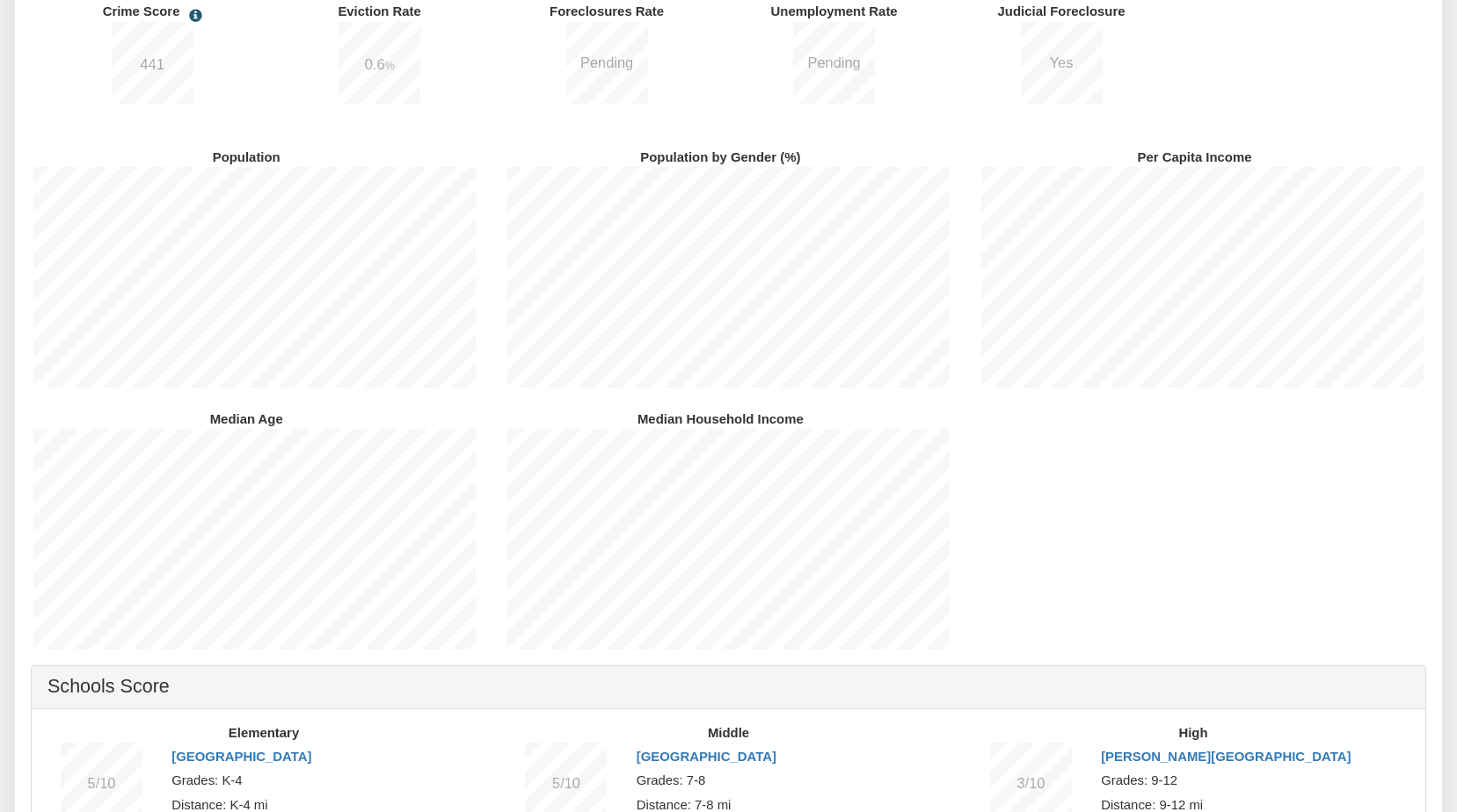
scroll to position [292, 0]
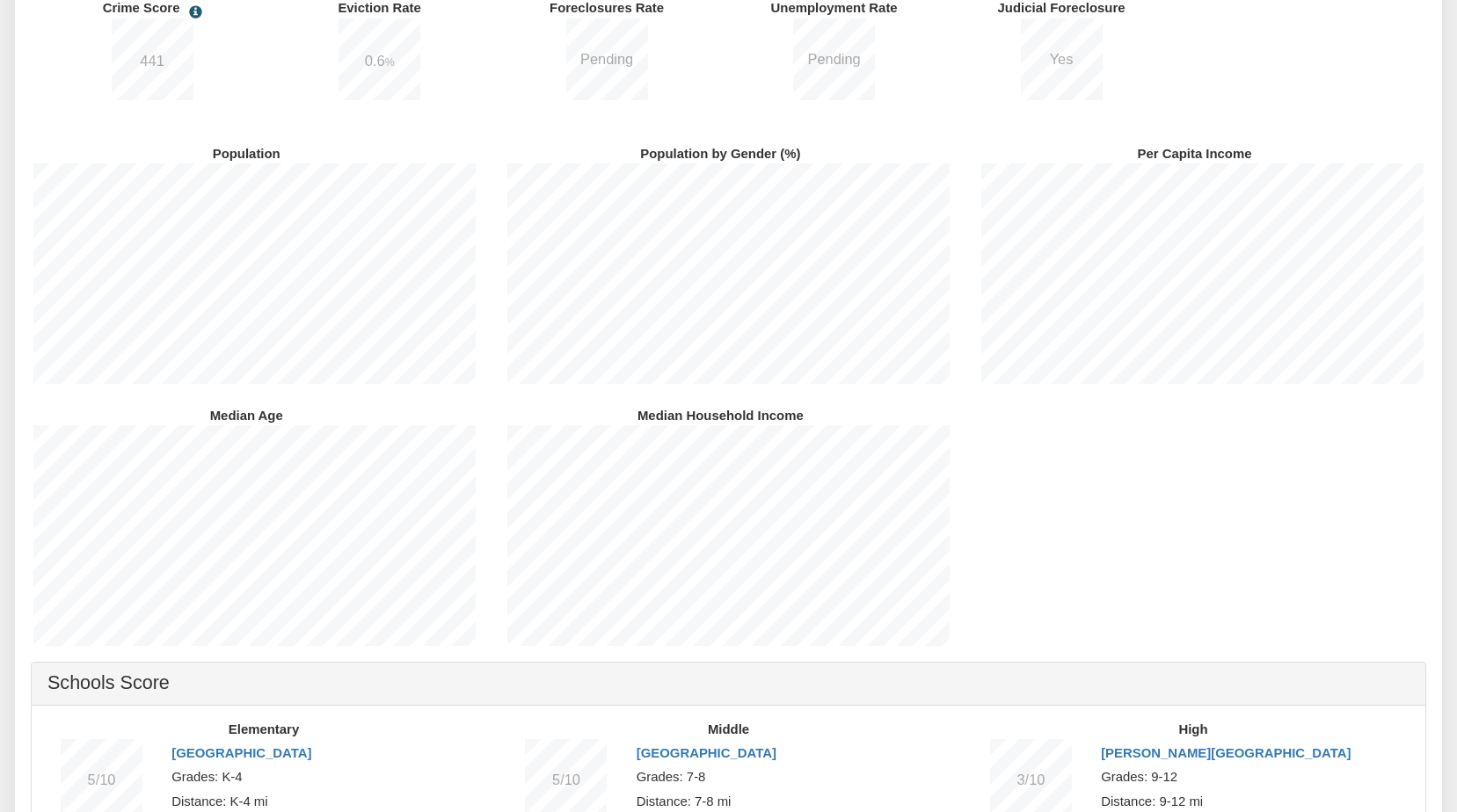
click at [1329, 421] on div "Population Population by Gender (%) Per Capita Income Median Age Median Househo…" at bounding box center [728, 318] width 1422 height 654
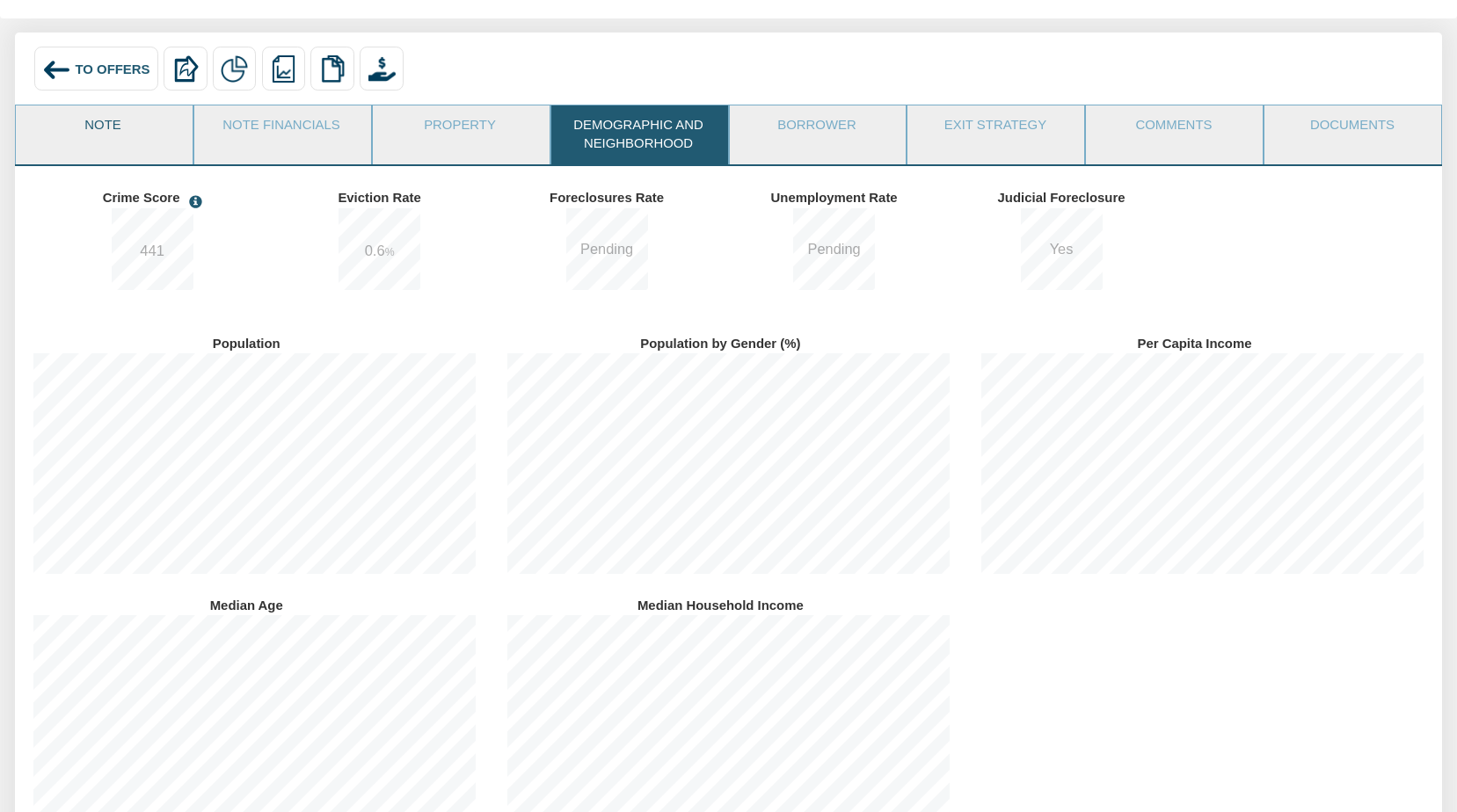
click at [104, 132] on link "Note" at bounding box center [103, 127] width 175 height 44
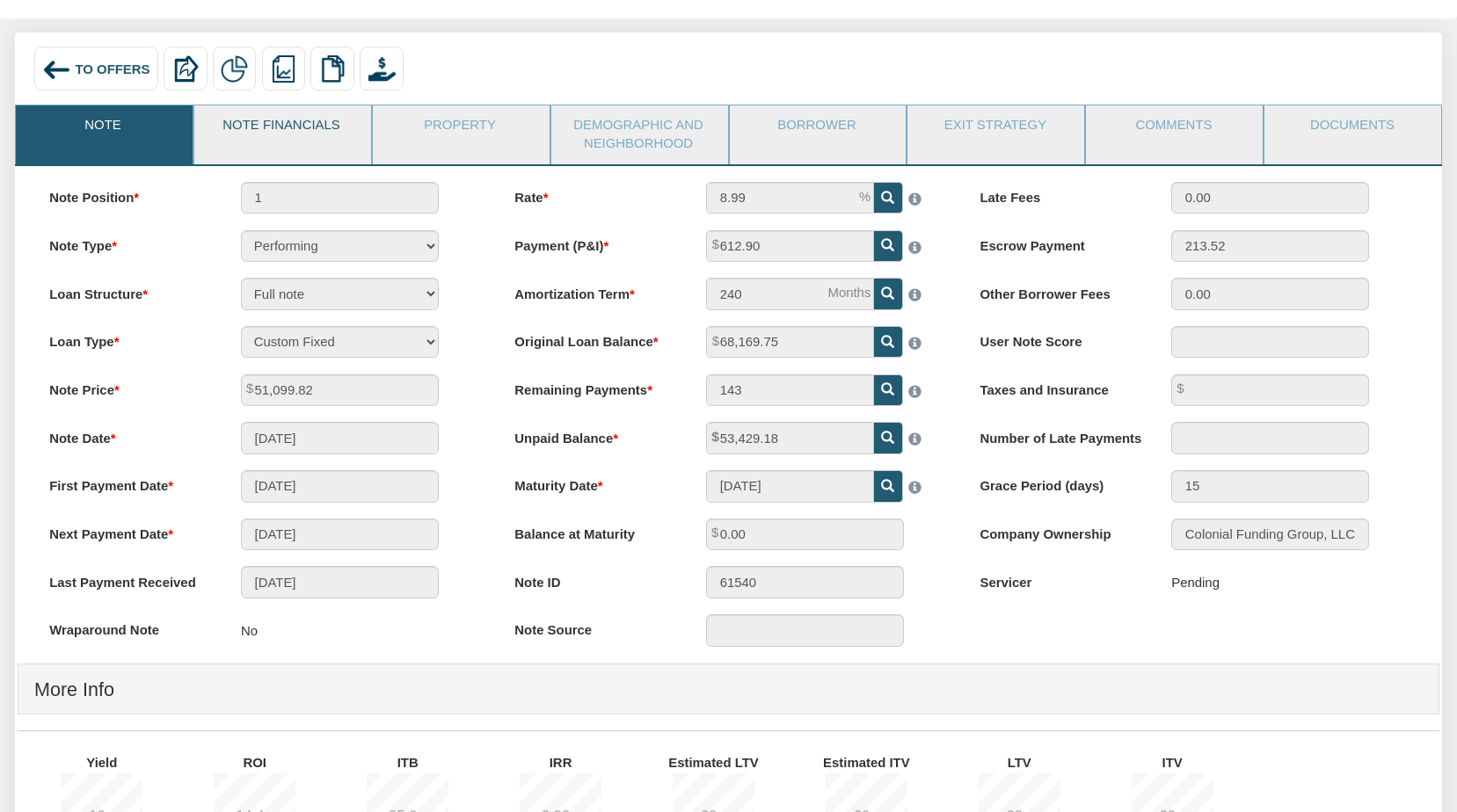
click at [274, 129] on link "Note Financials" at bounding box center [282, 127] width 175 height 44
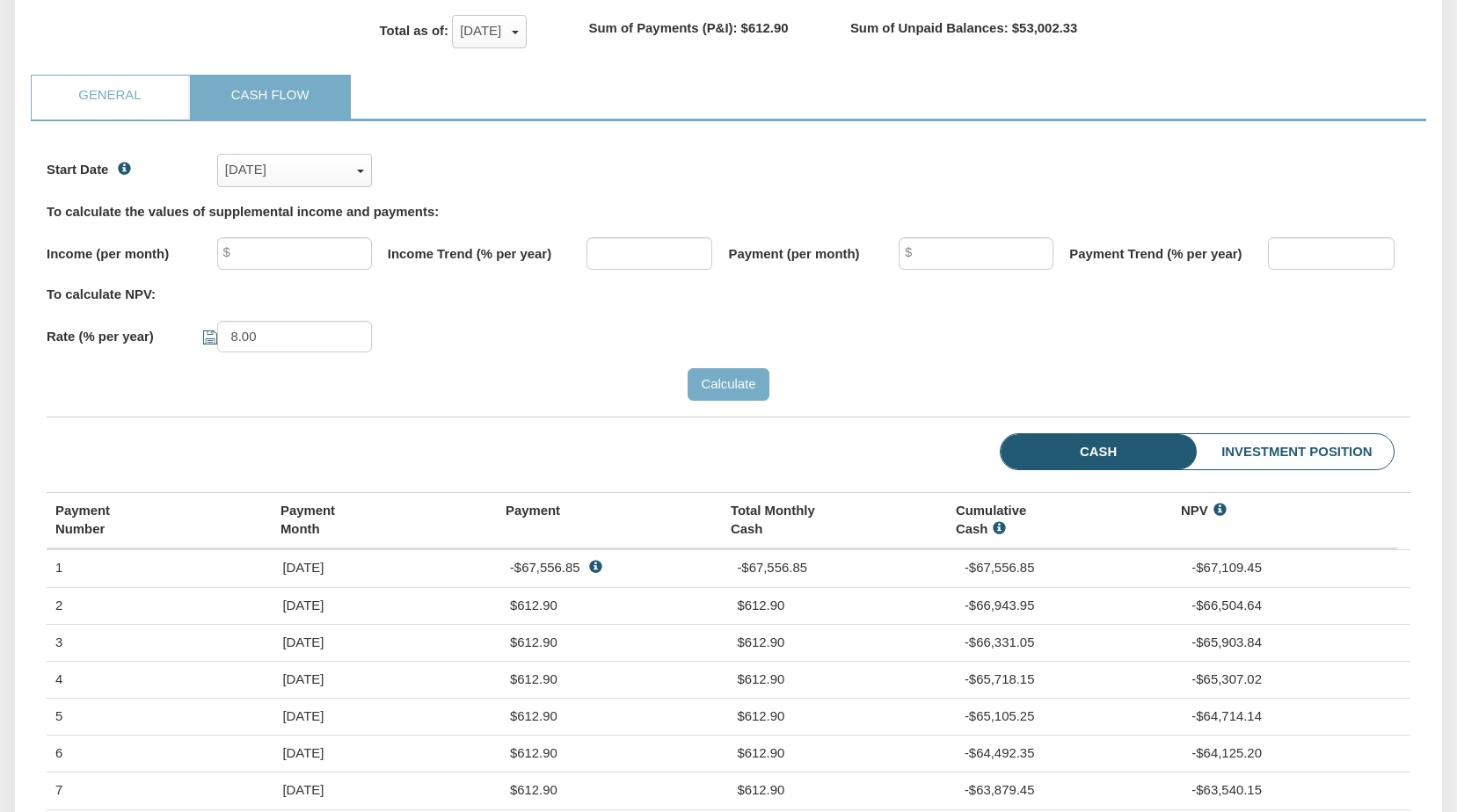
scroll to position [487, 0]
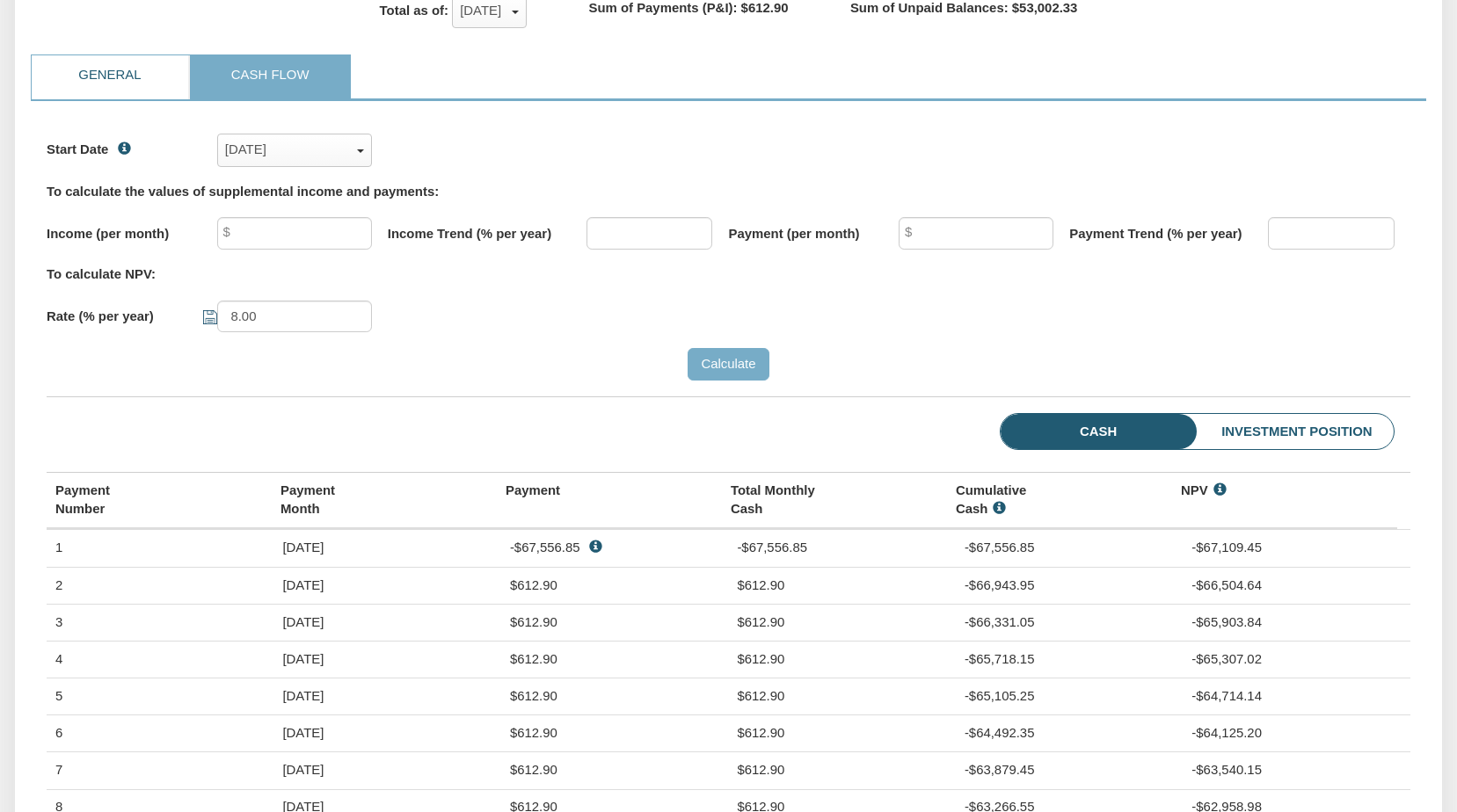
click at [128, 86] on link "General" at bounding box center [110, 77] width 156 height 44
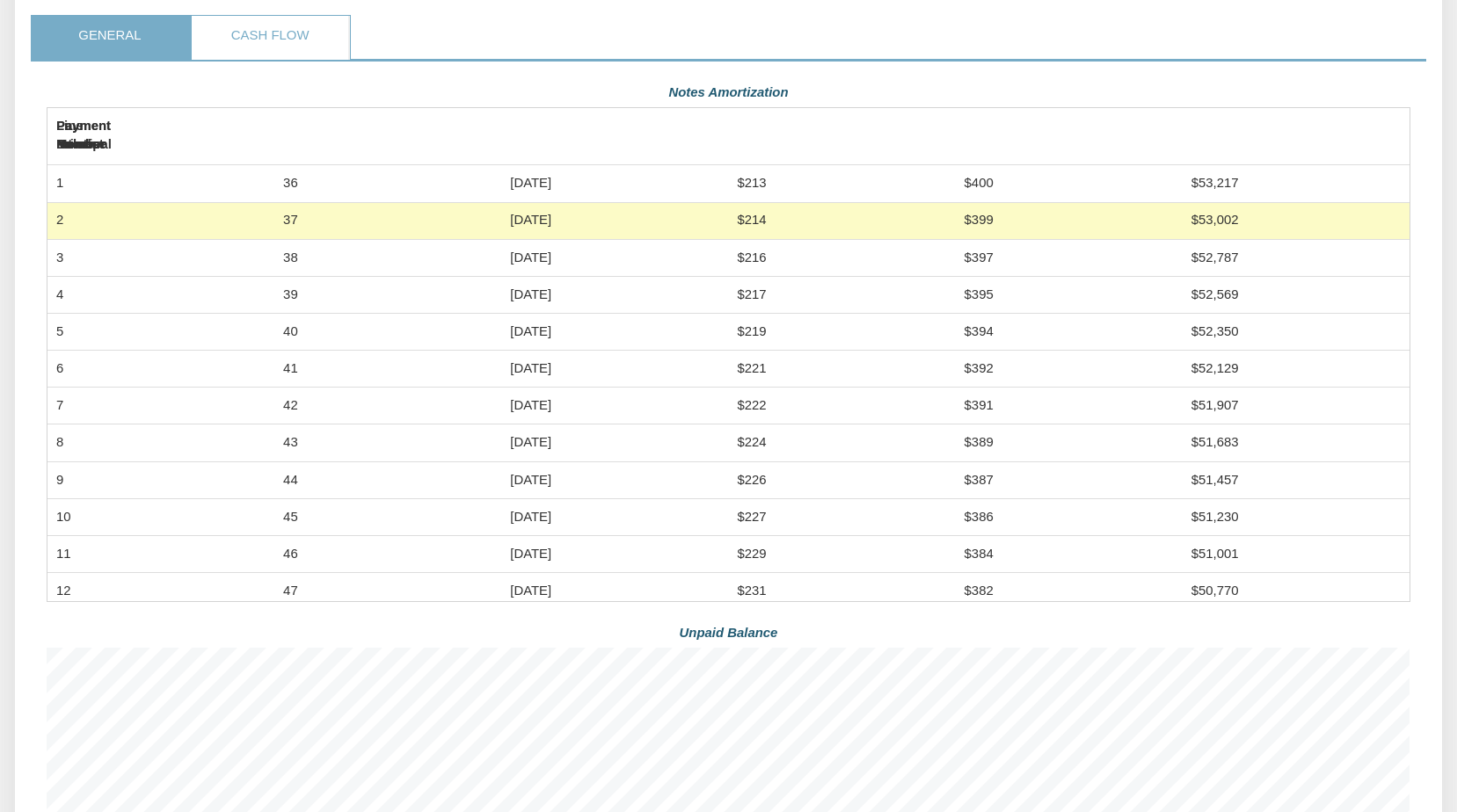
scroll to position [495, 0]
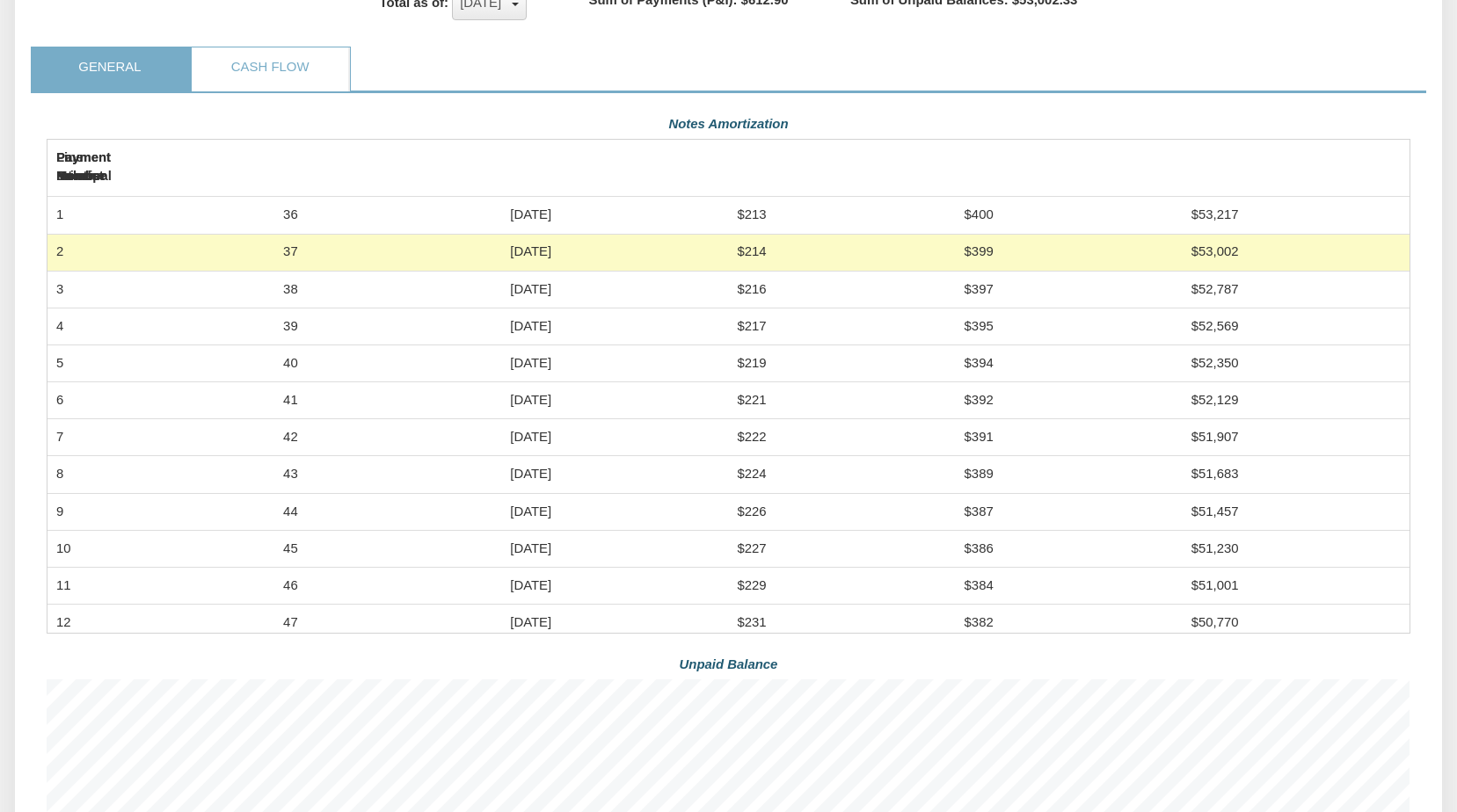
click at [519, 6] on span "button" at bounding box center [515, 4] width 7 height 4
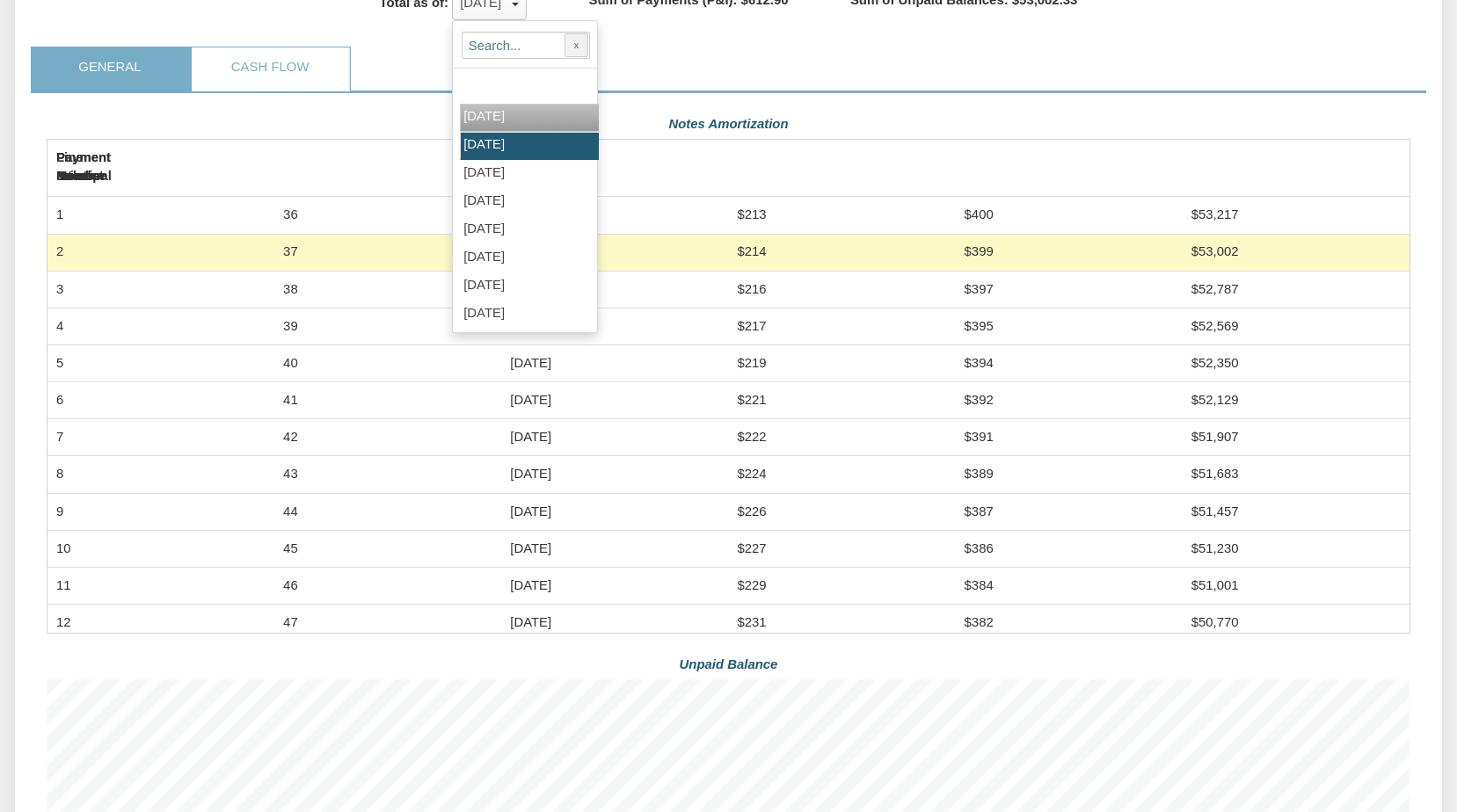
click at [496, 123] on span "[DATE]" at bounding box center [484, 116] width 41 height 14
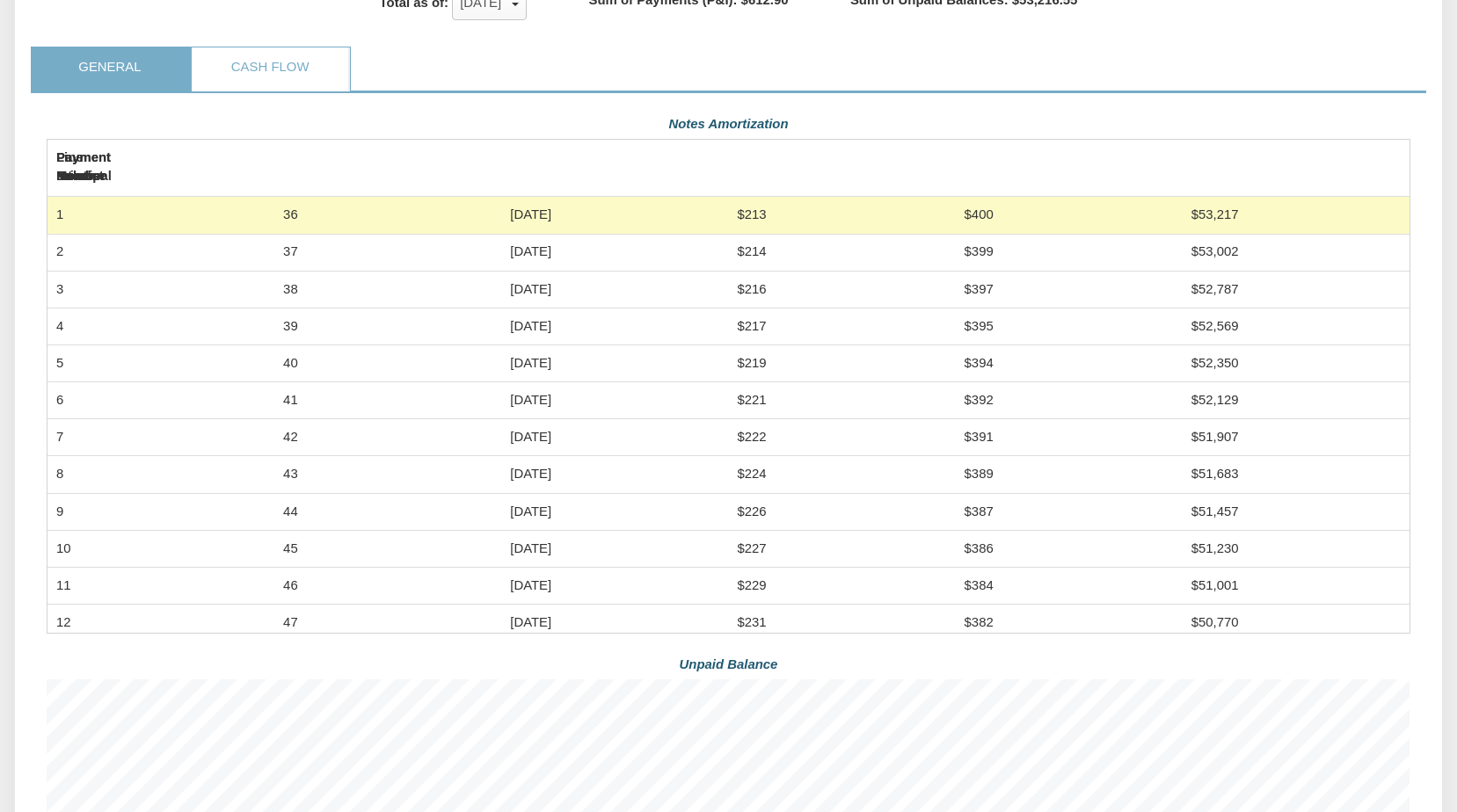
scroll to position [343, 1363]
click at [1364, 70] on ul "General Cash Flow" at bounding box center [728, 70] width 1396 height 47
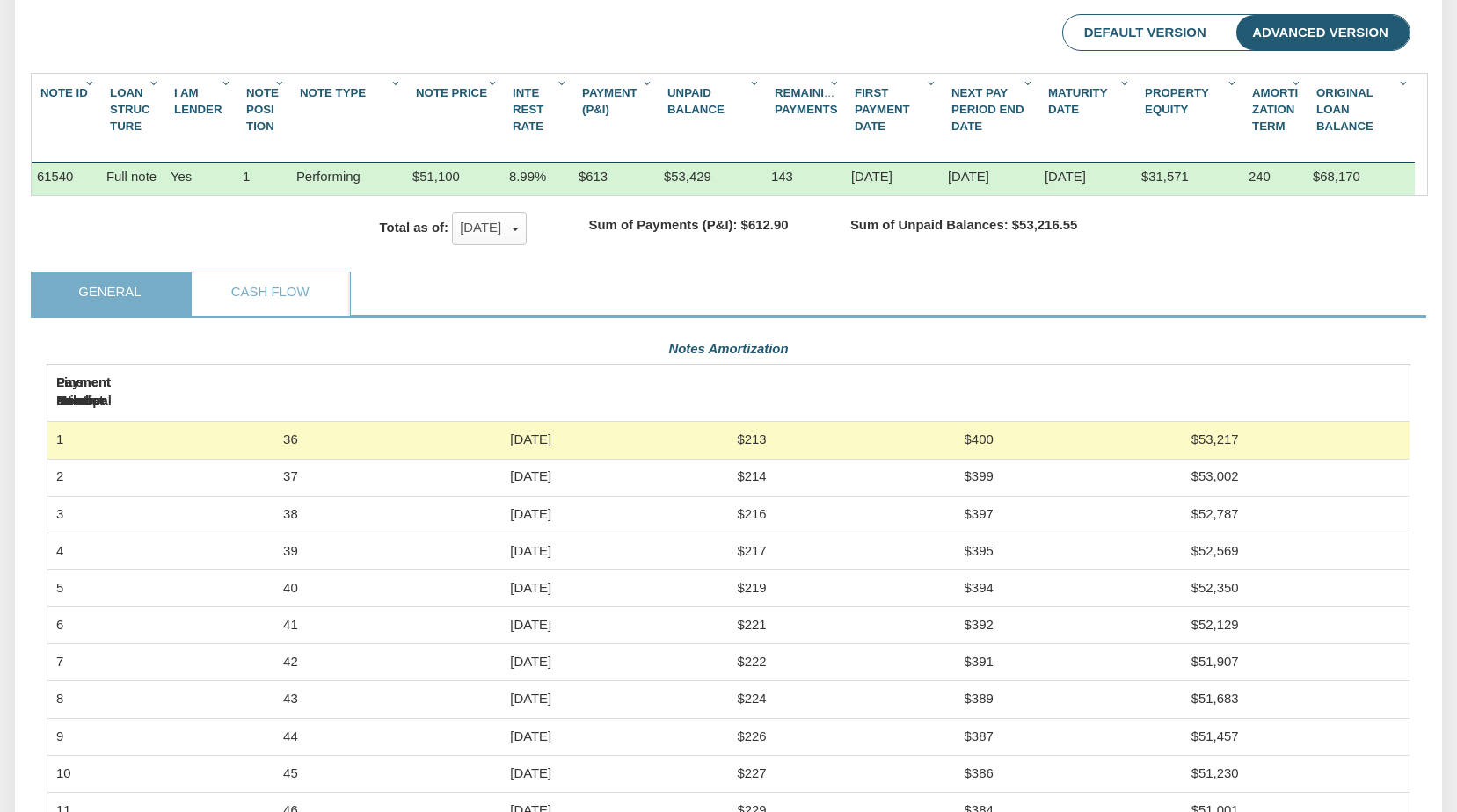
scroll to position [274, 0]
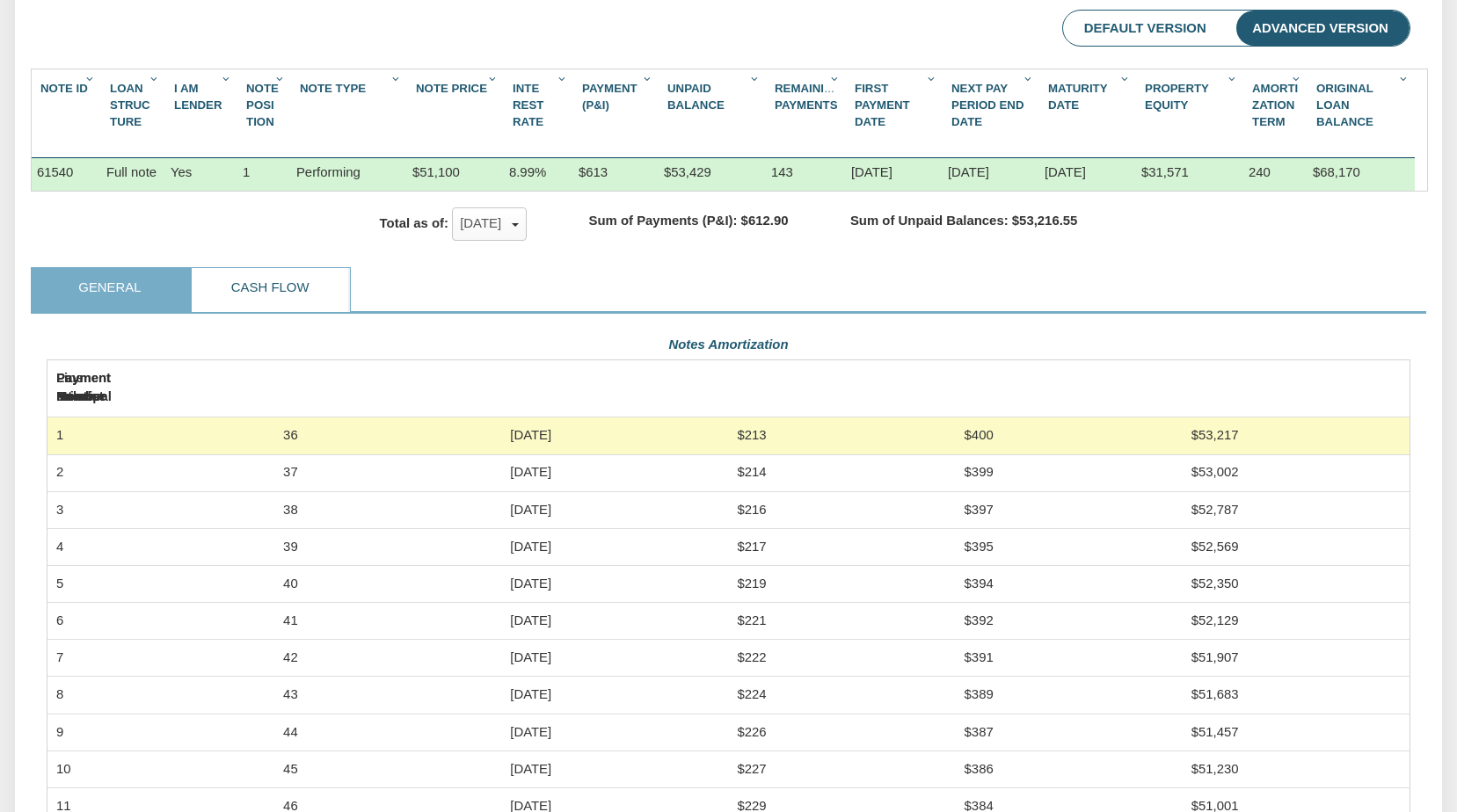
click at [250, 308] on link "Cash Flow" at bounding box center [270, 290] width 156 height 44
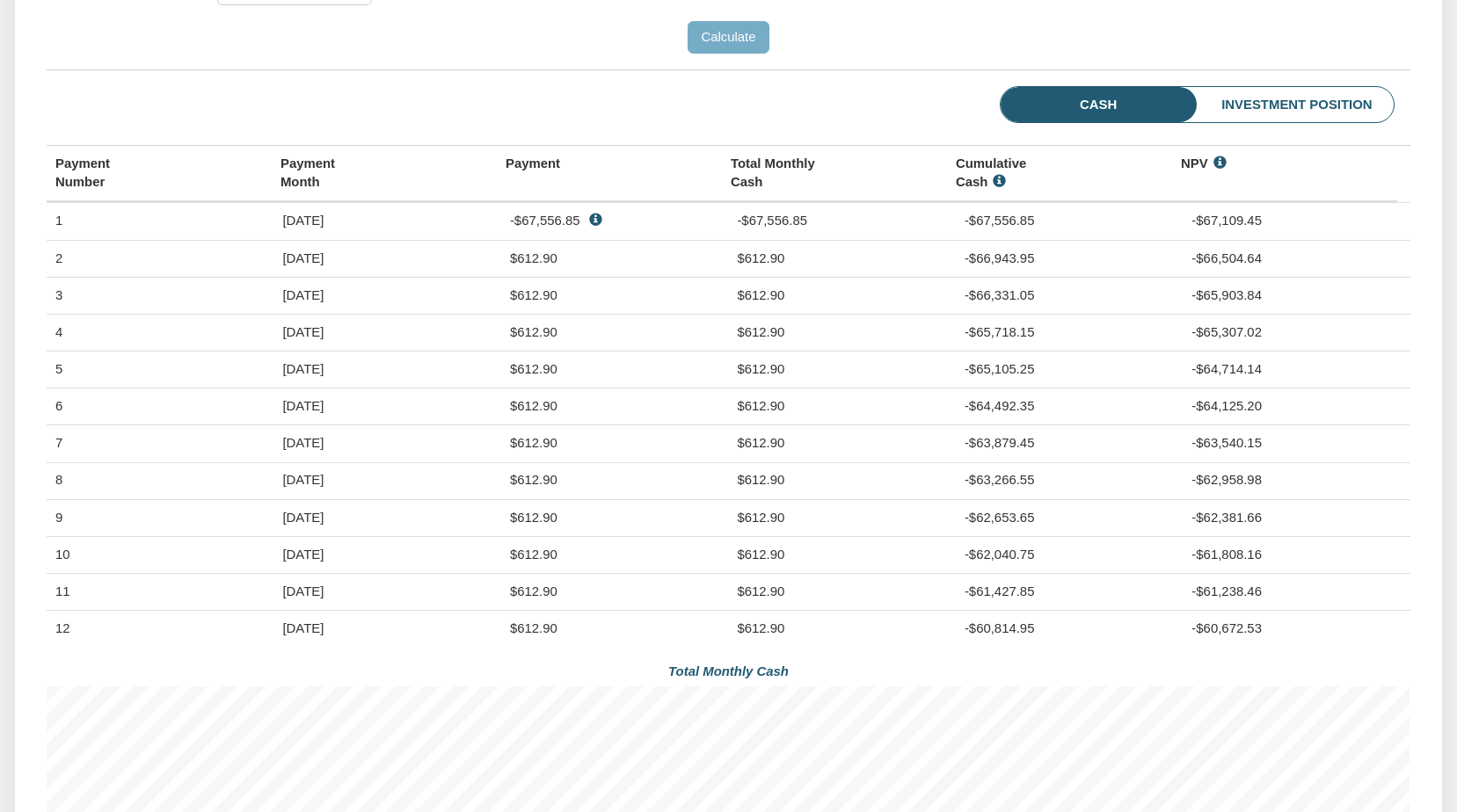
scroll to position [888, 0]
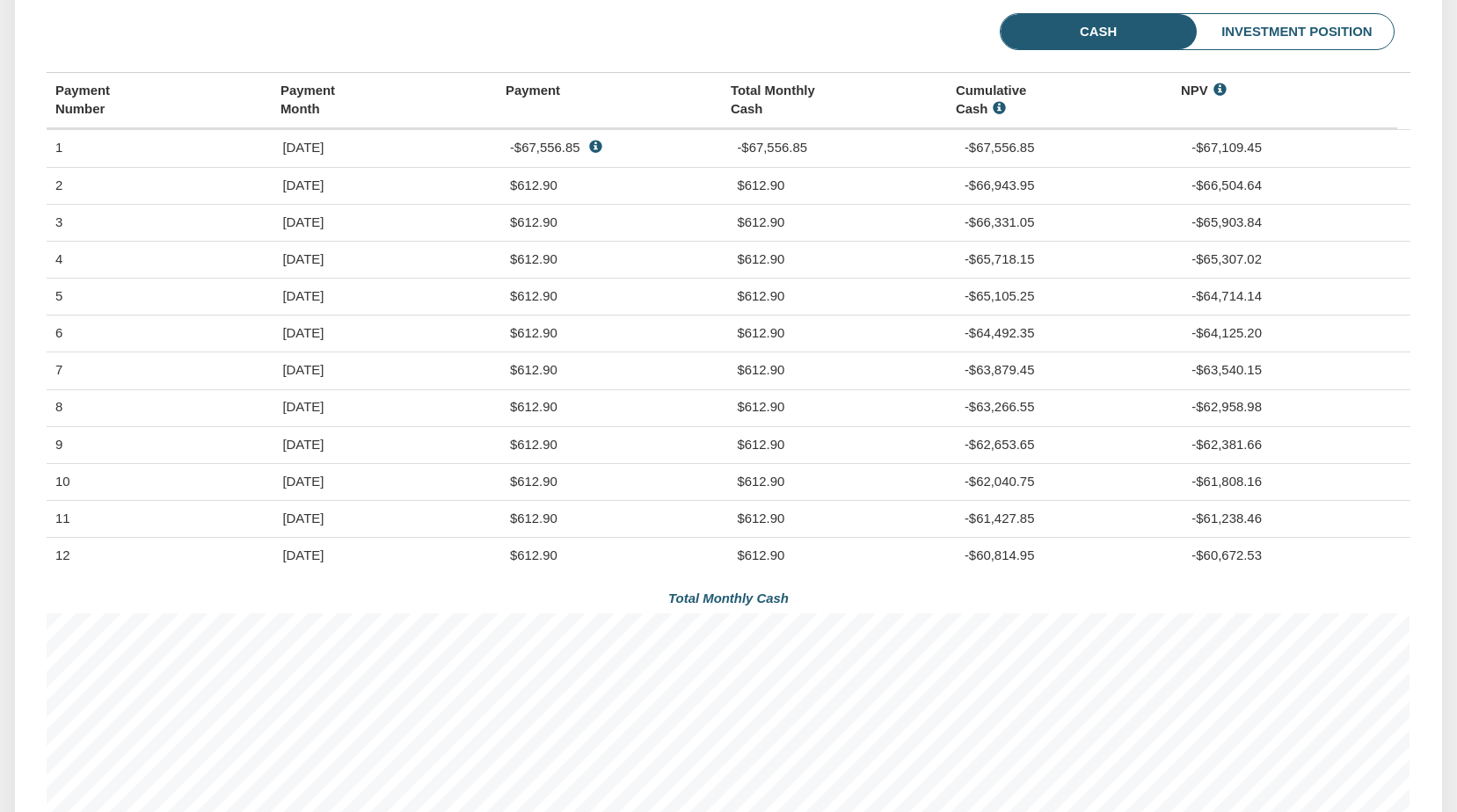
click at [1312, 43] on li "Investment Position" at bounding box center [1268, 32] width 252 height 36
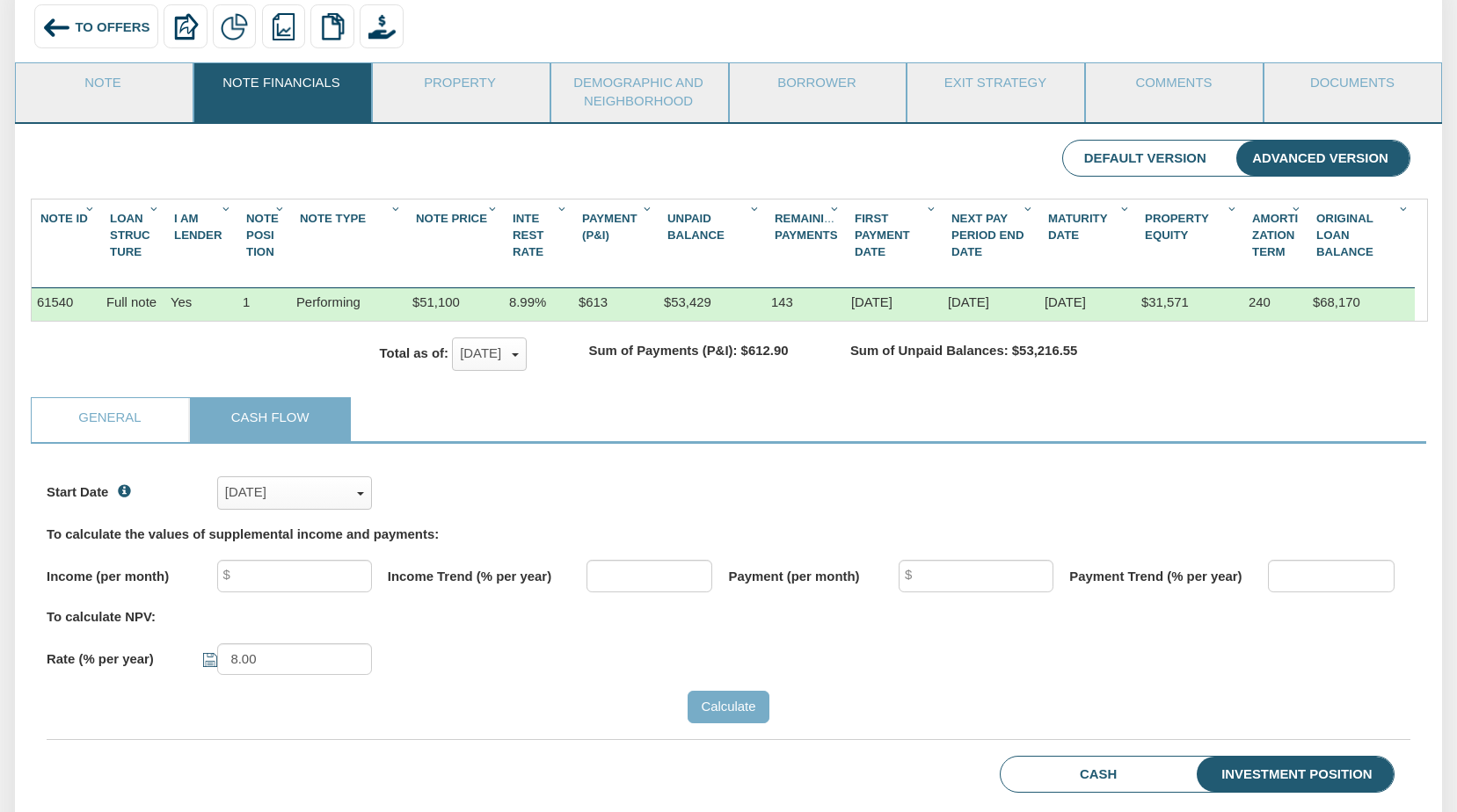
scroll to position [94, 0]
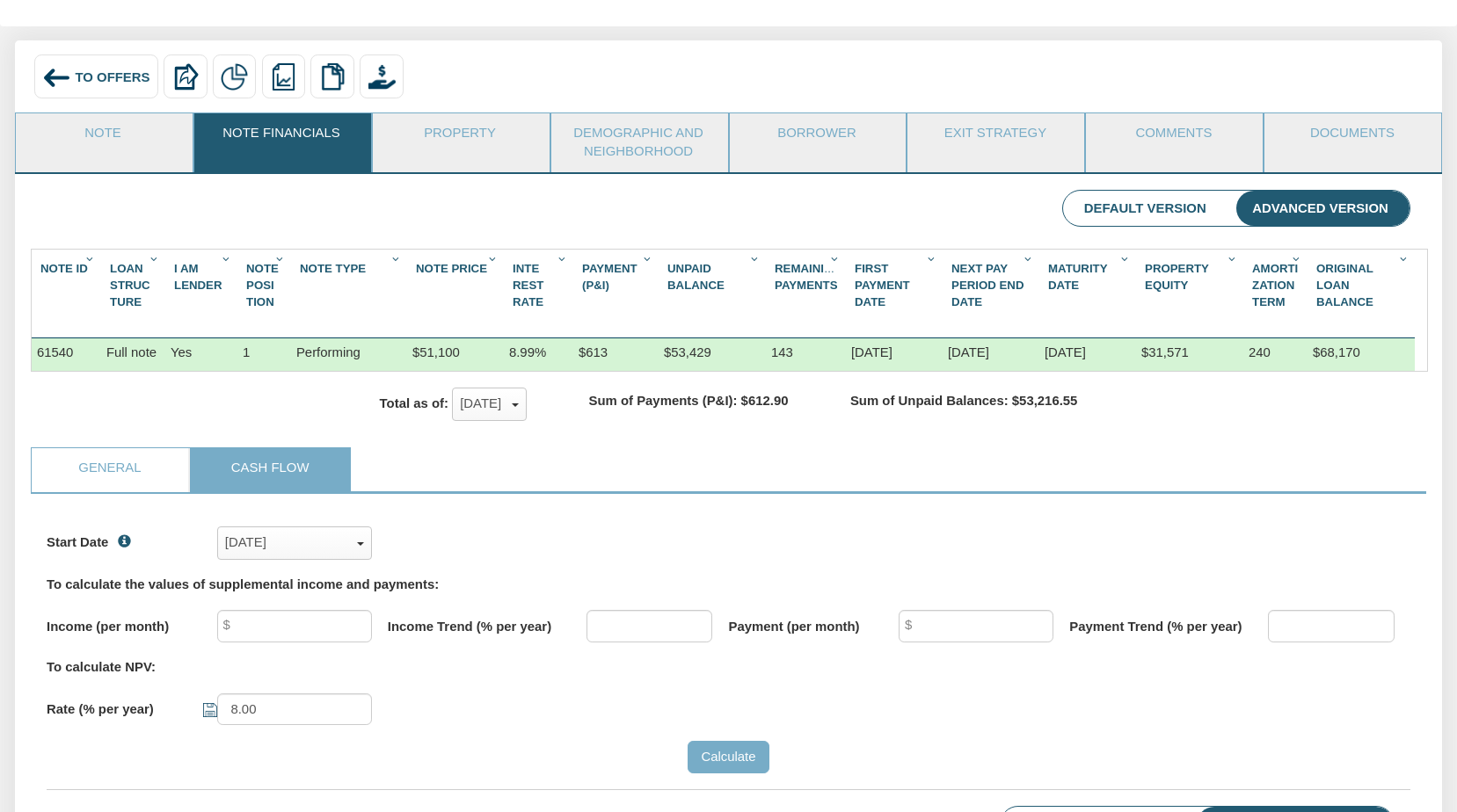
click at [1166, 211] on li "Default Version" at bounding box center [1145, 209] width 165 height 36
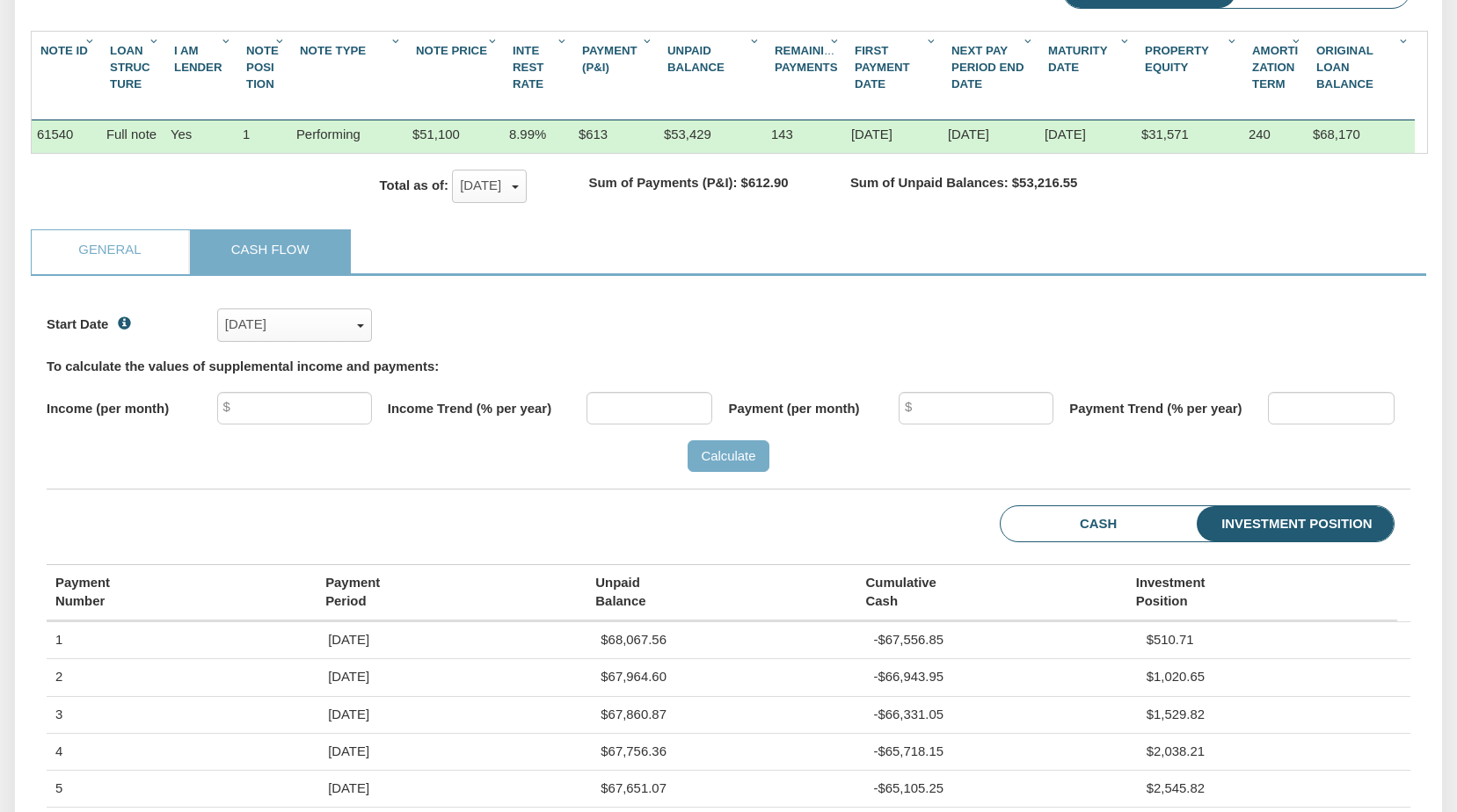
scroll to position [415, 0]
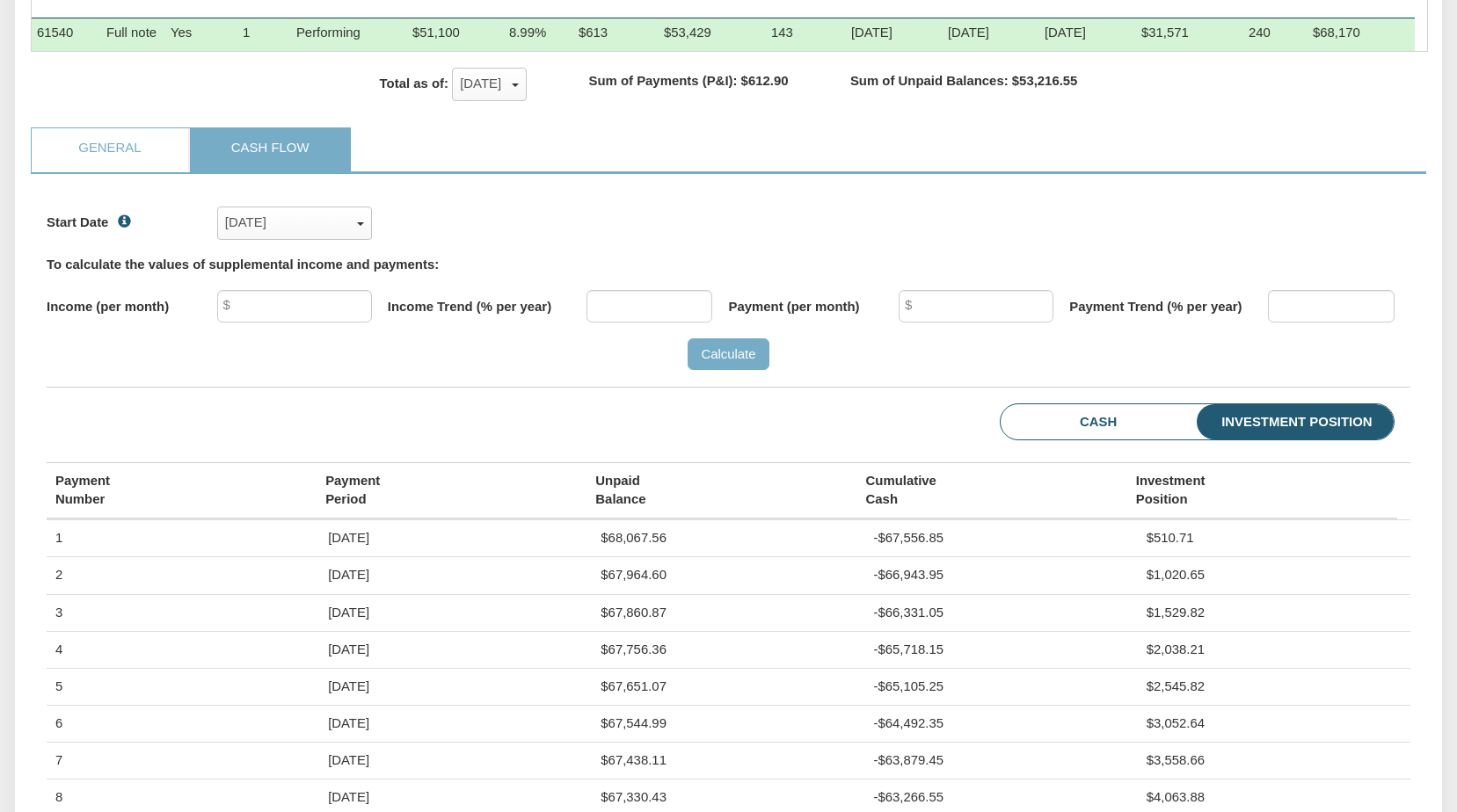
click at [1118, 435] on li "Cash" at bounding box center [1070, 423] width 139 height 36
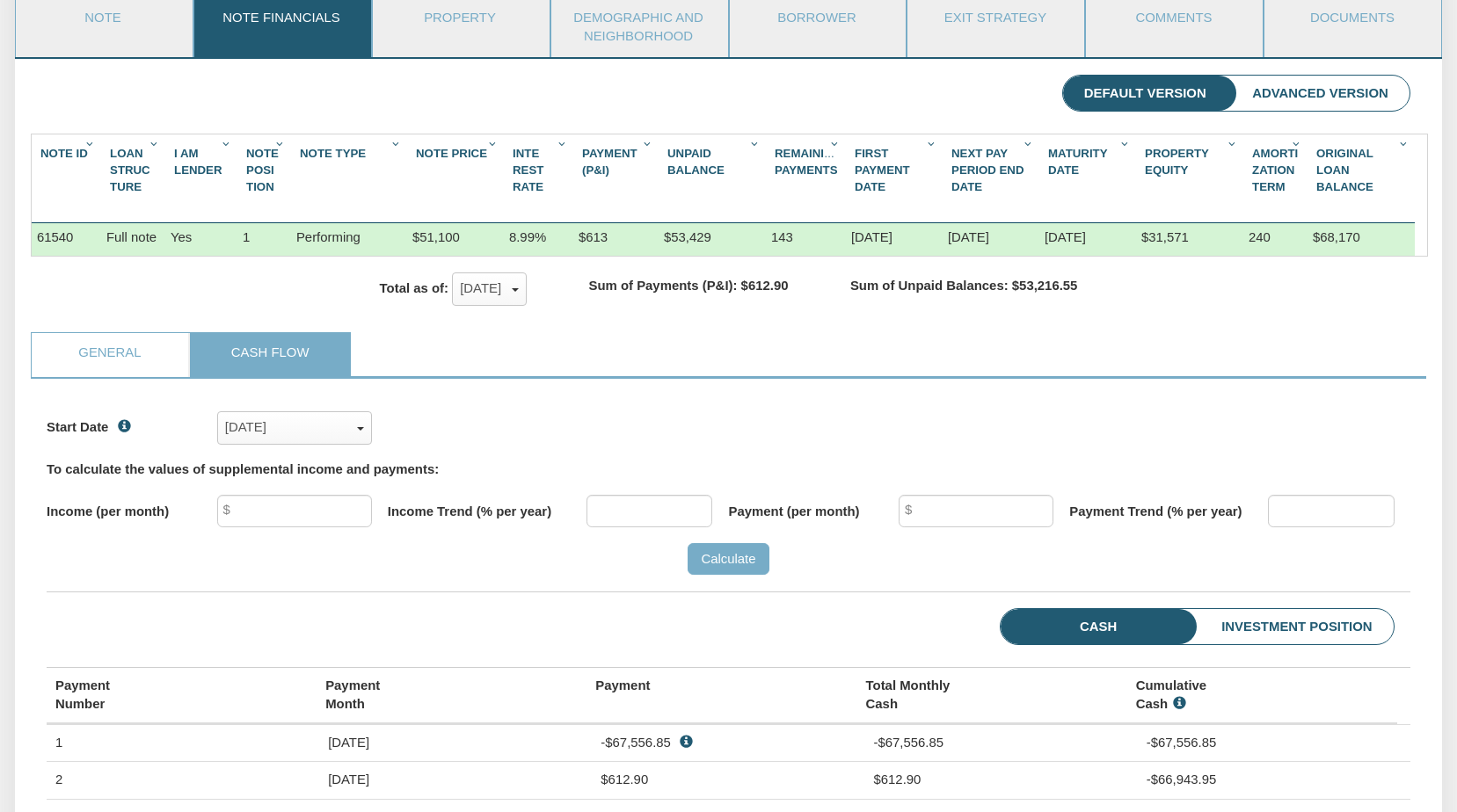
scroll to position [231, 0]
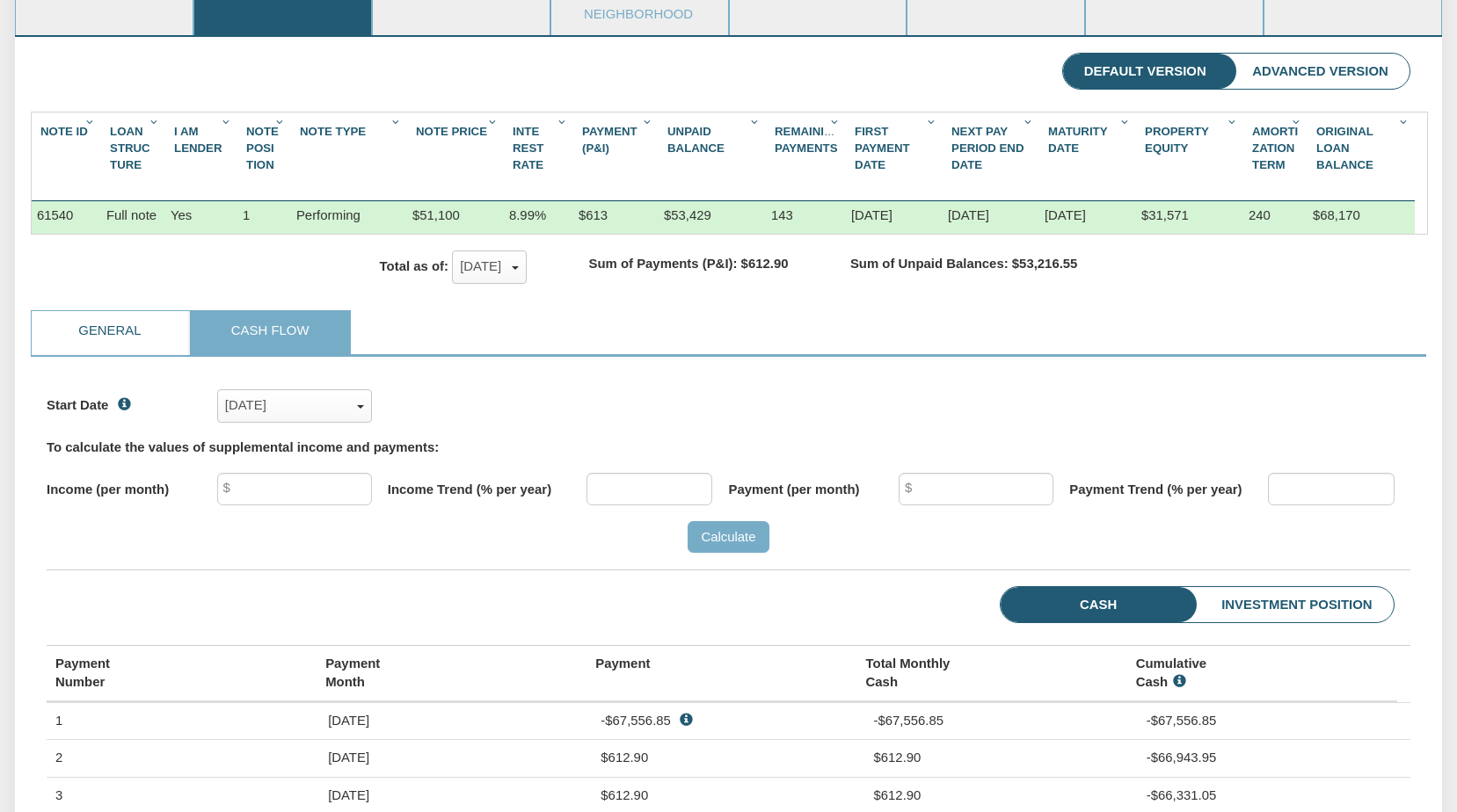
click at [77, 347] on link "General" at bounding box center [110, 333] width 156 height 44
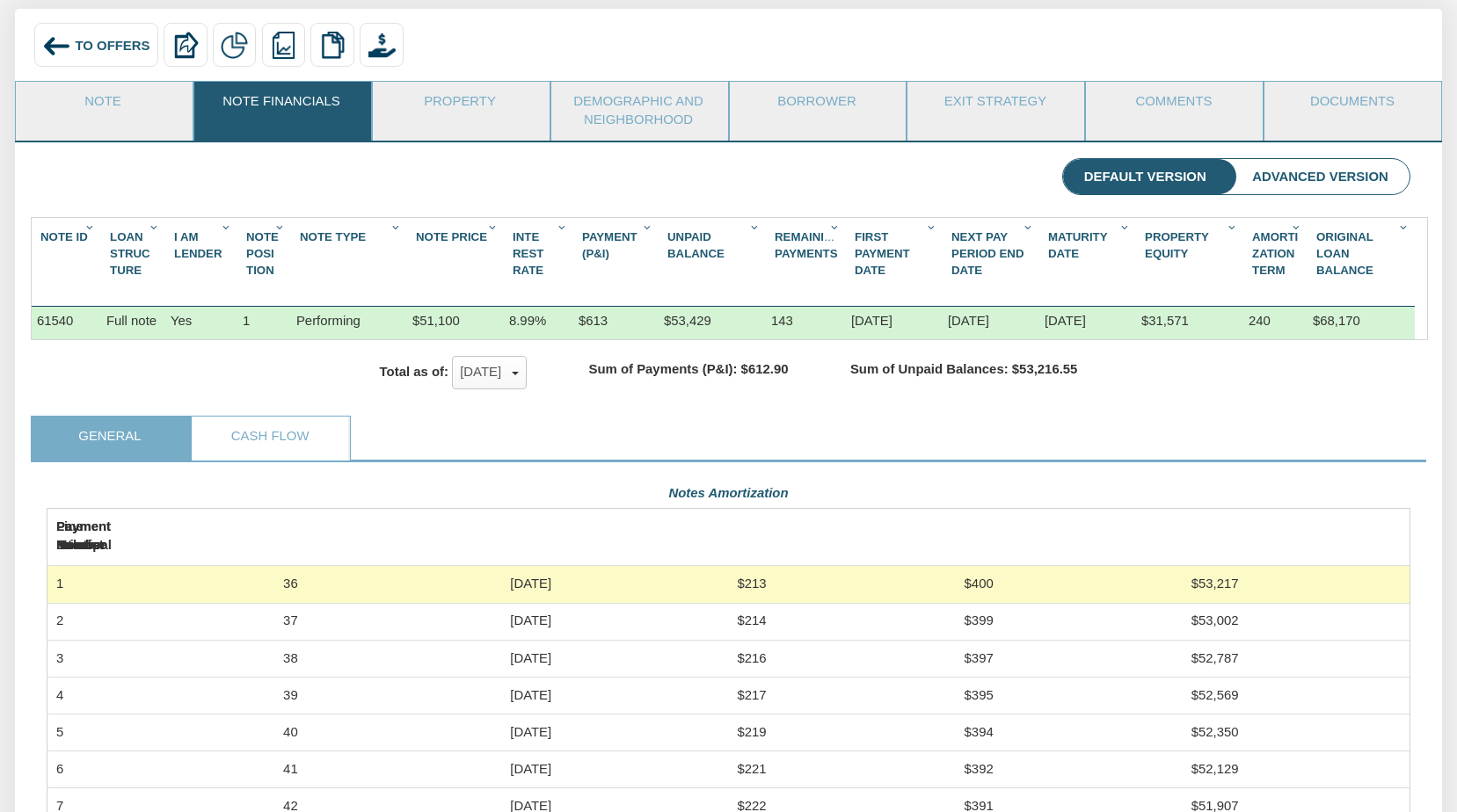
scroll to position [1, 0]
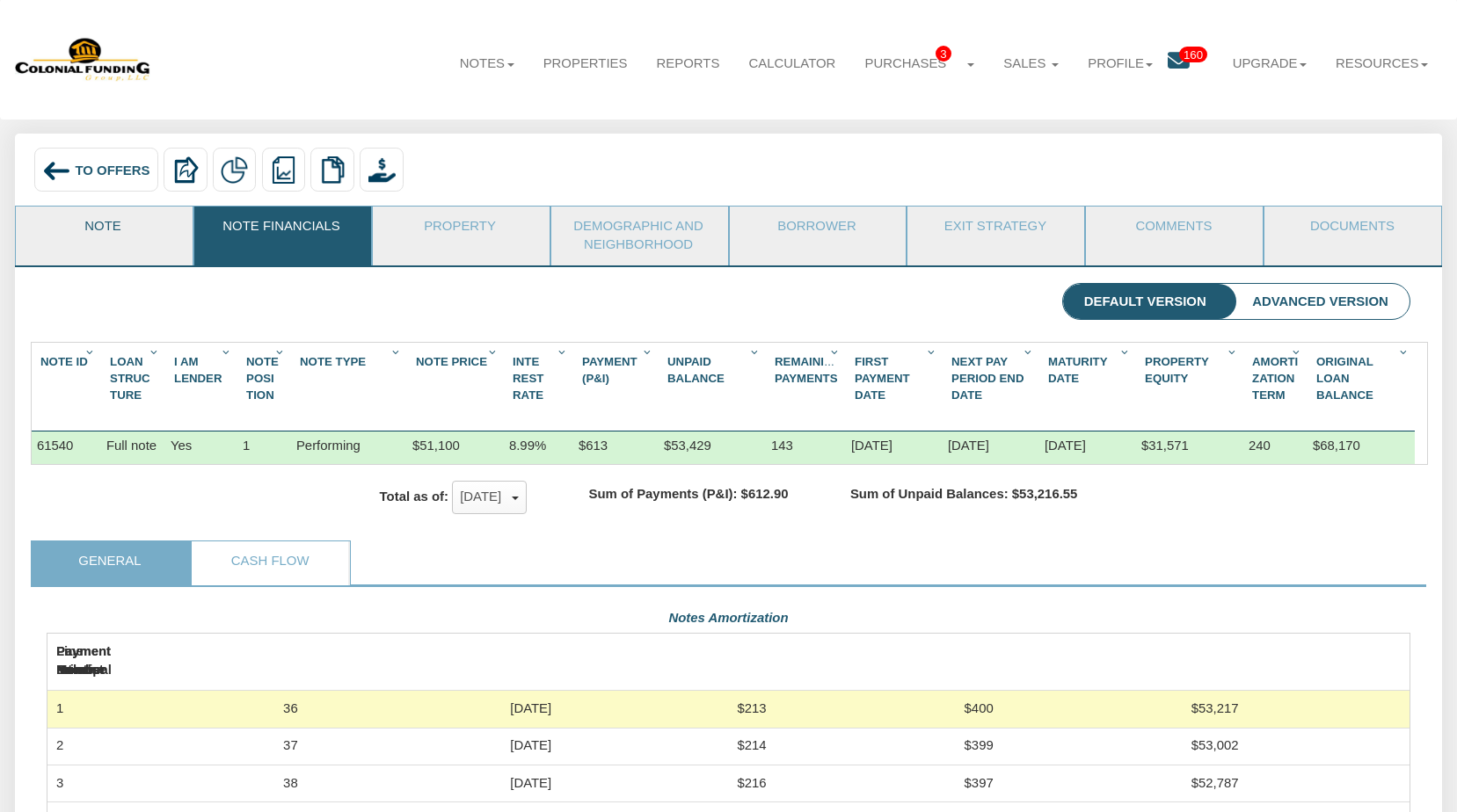
click at [81, 229] on link "Note" at bounding box center [103, 228] width 175 height 44
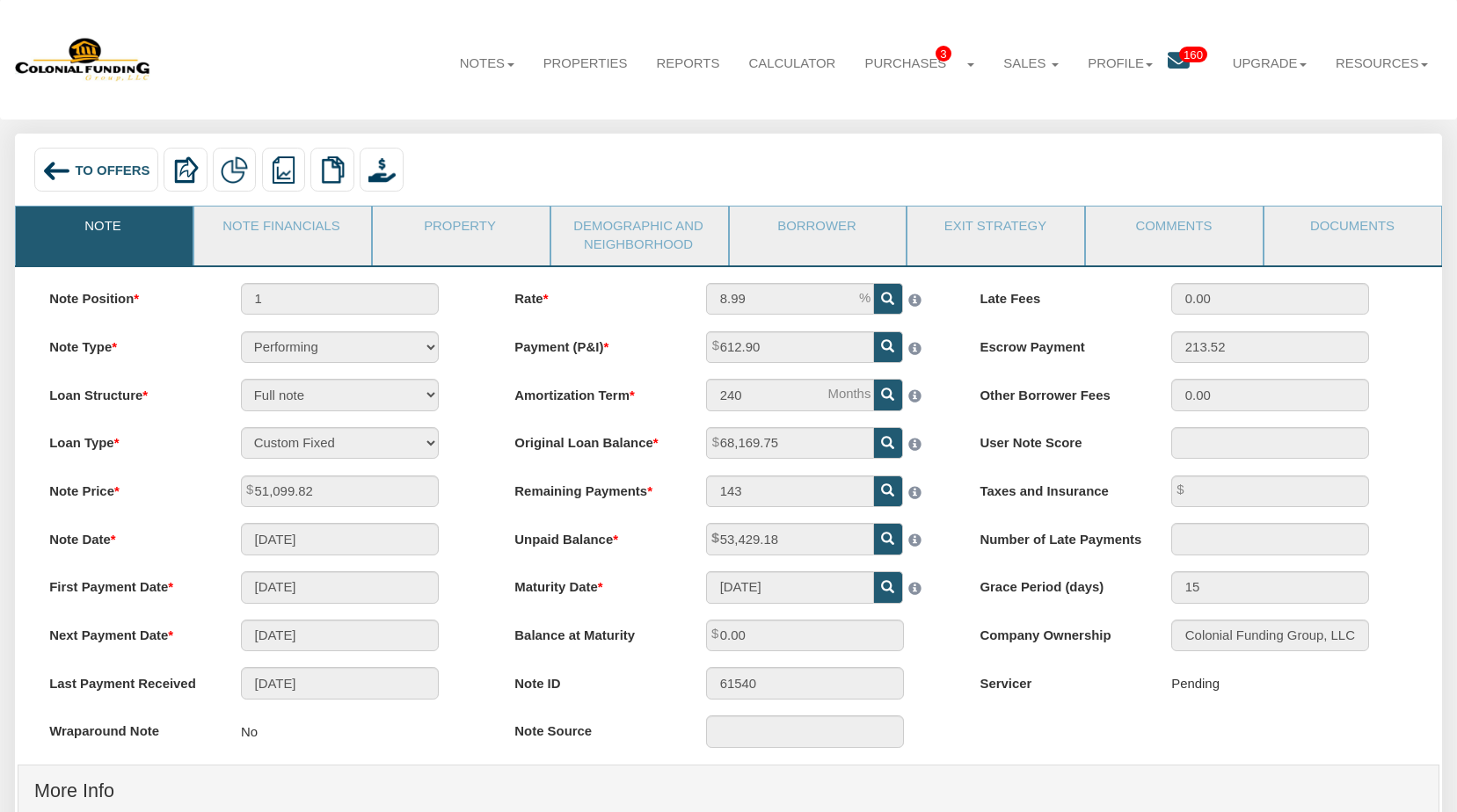
click at [81, 177] on span "To Offers" at bounding box center [112, 170] width 75 height 14
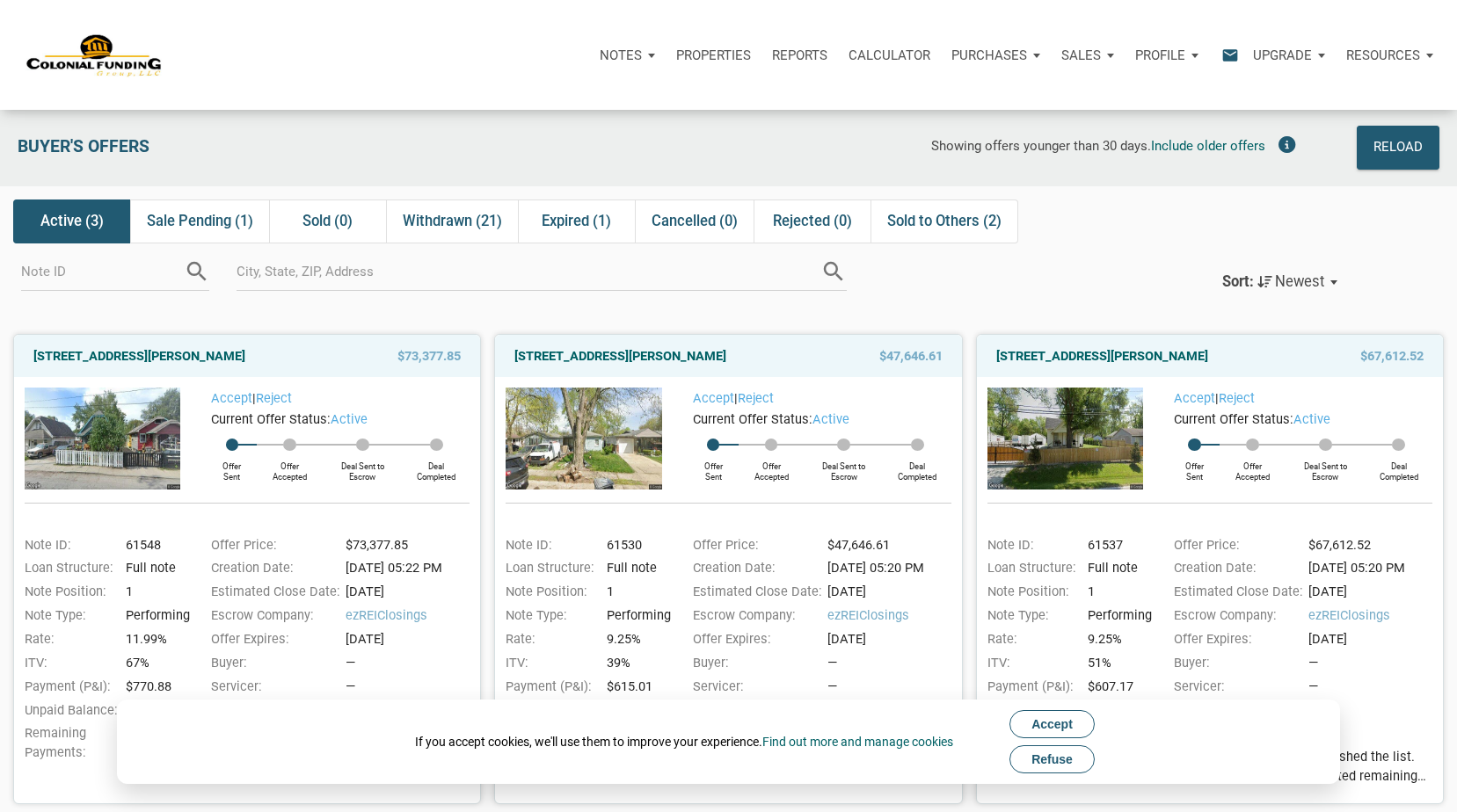
click at [1028, 759] on button "Refuse" at bounding box center [1051, 759] width 85 height 28
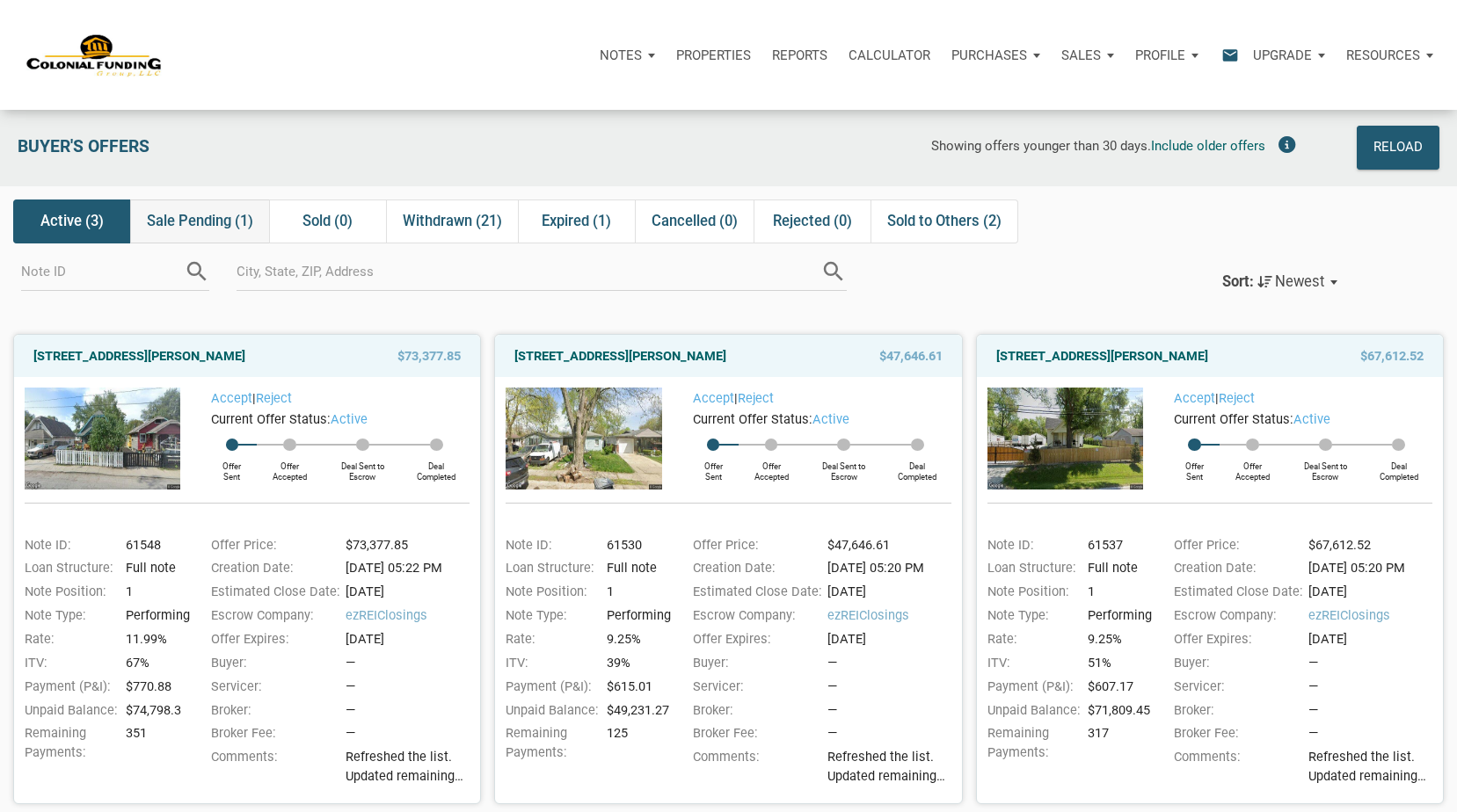
click at [220, 218] on span "Sale Pending (1)" at bounding box center [200, 221] width 106 height 21
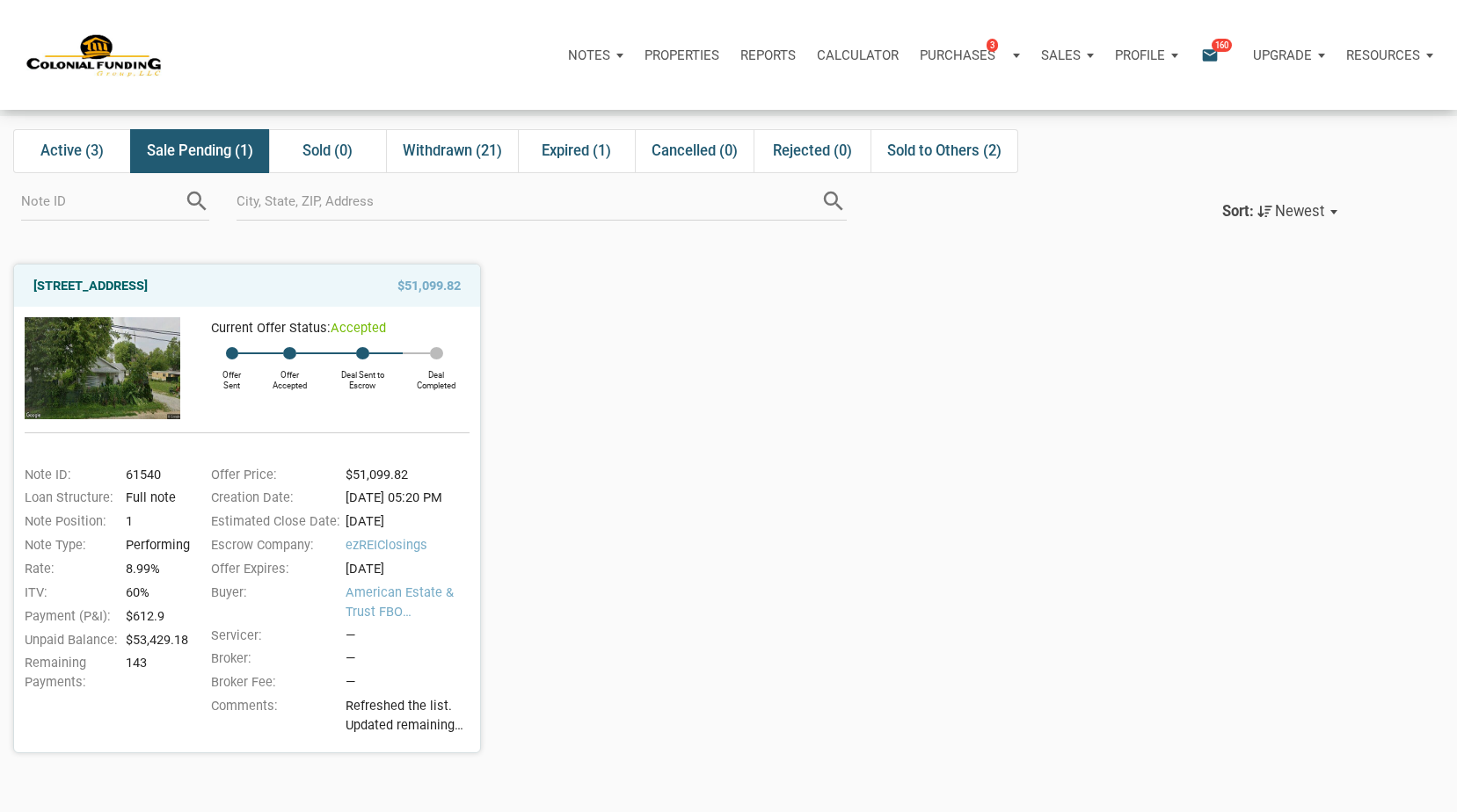
scroll to position [69, 0]
click at [147, 281] on link "1514 East 18th Street, Anderson, IN, 46016" at bounding box center [90, 286] width 114 height 21
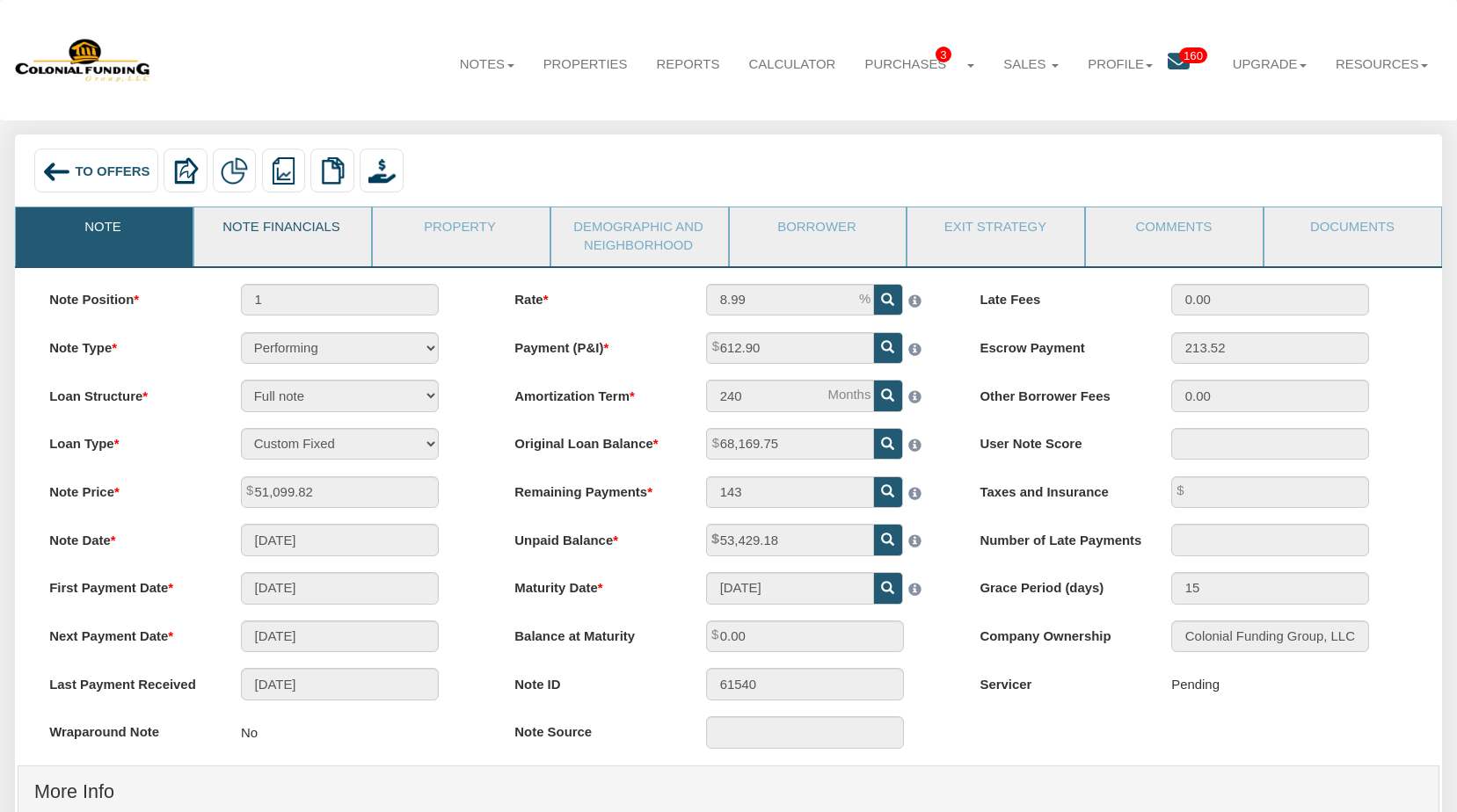
click at [312, 228] on link "Note Financials" at bounding box center [282, 229] width 175 height 44
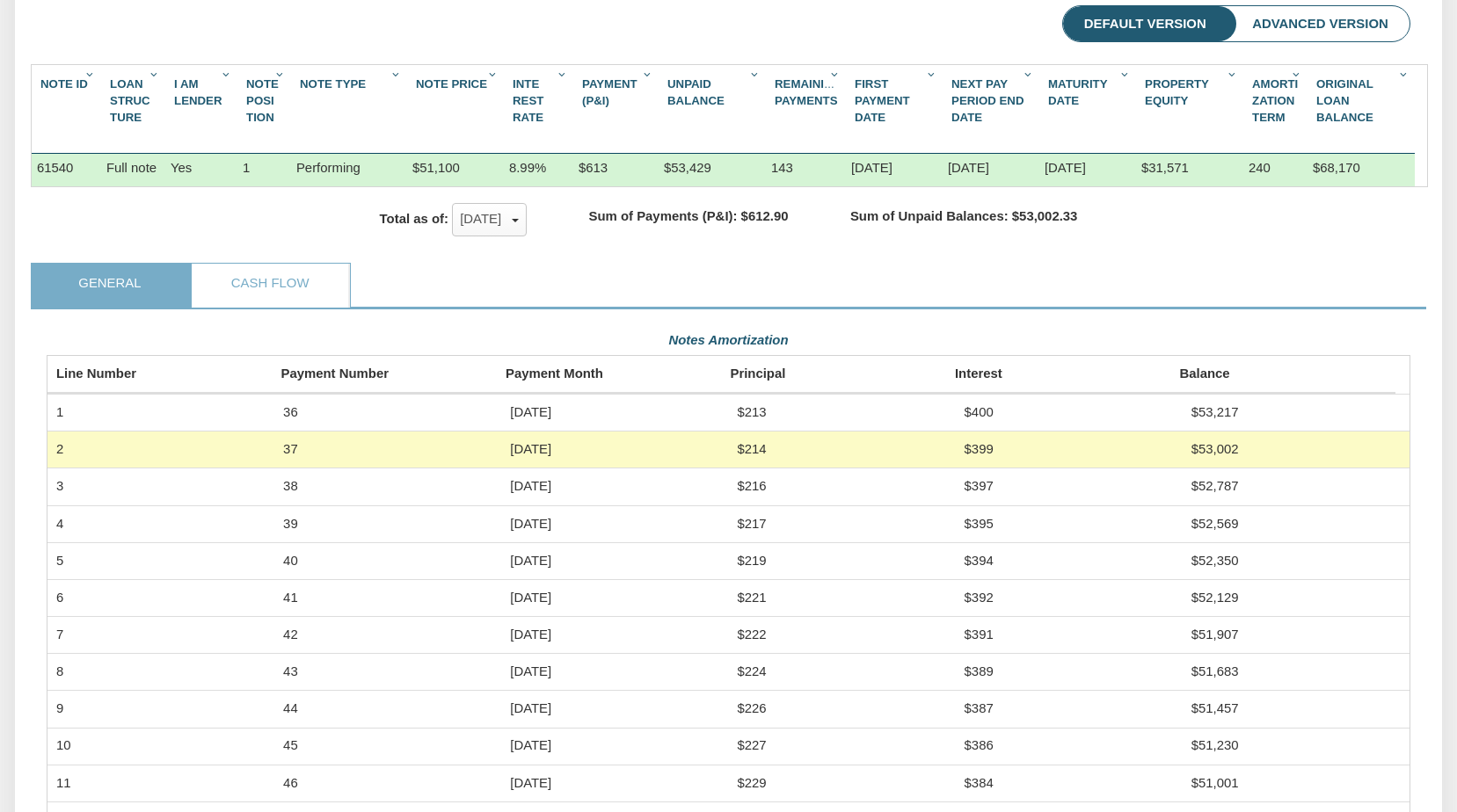
scroll to position [0, 1]
